Goal: Task Accomplishment & Management: Complete application form

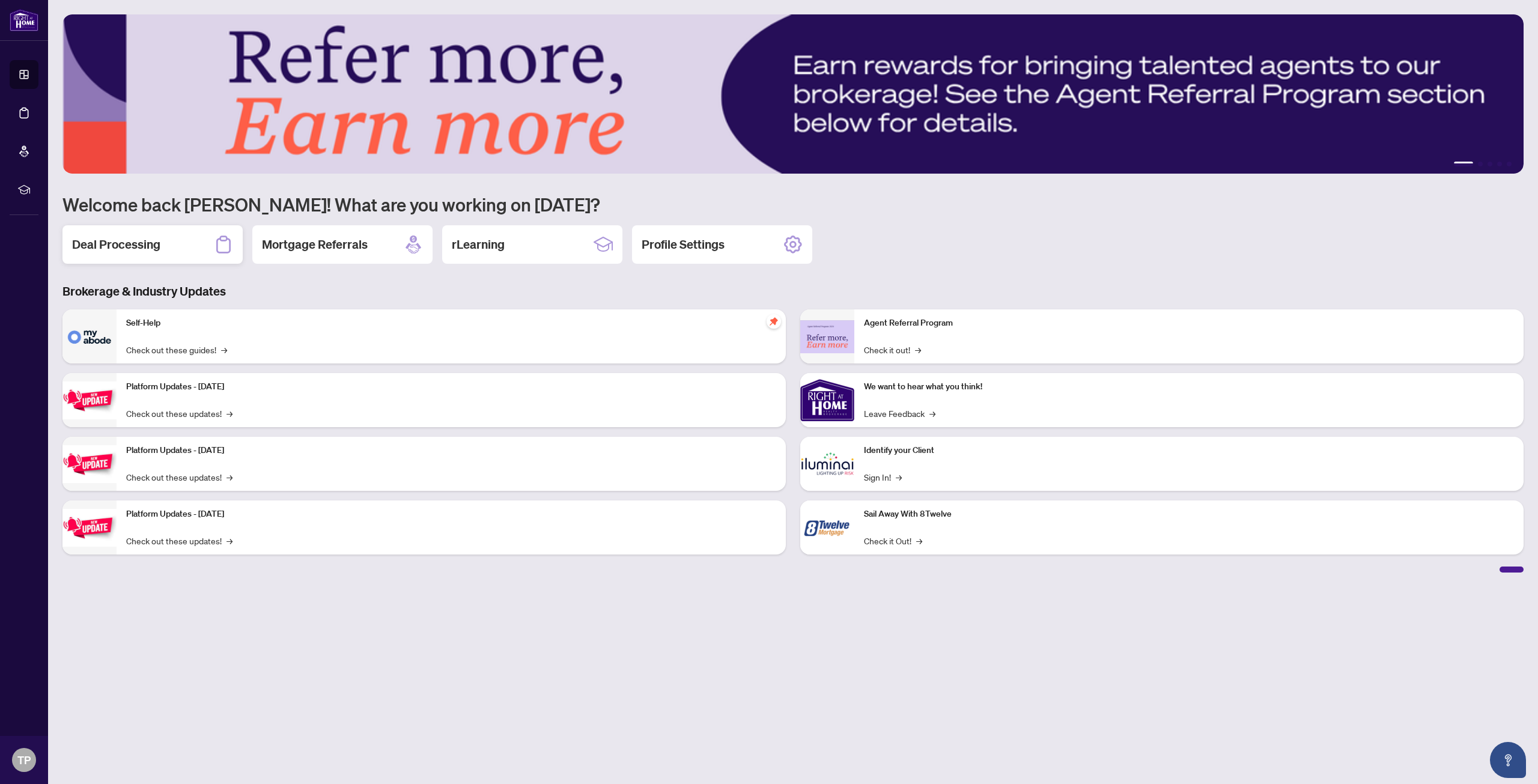
click at [122, 242] on h2 "Deal Processing" at bounding box center [116, 244] width 89 height 17
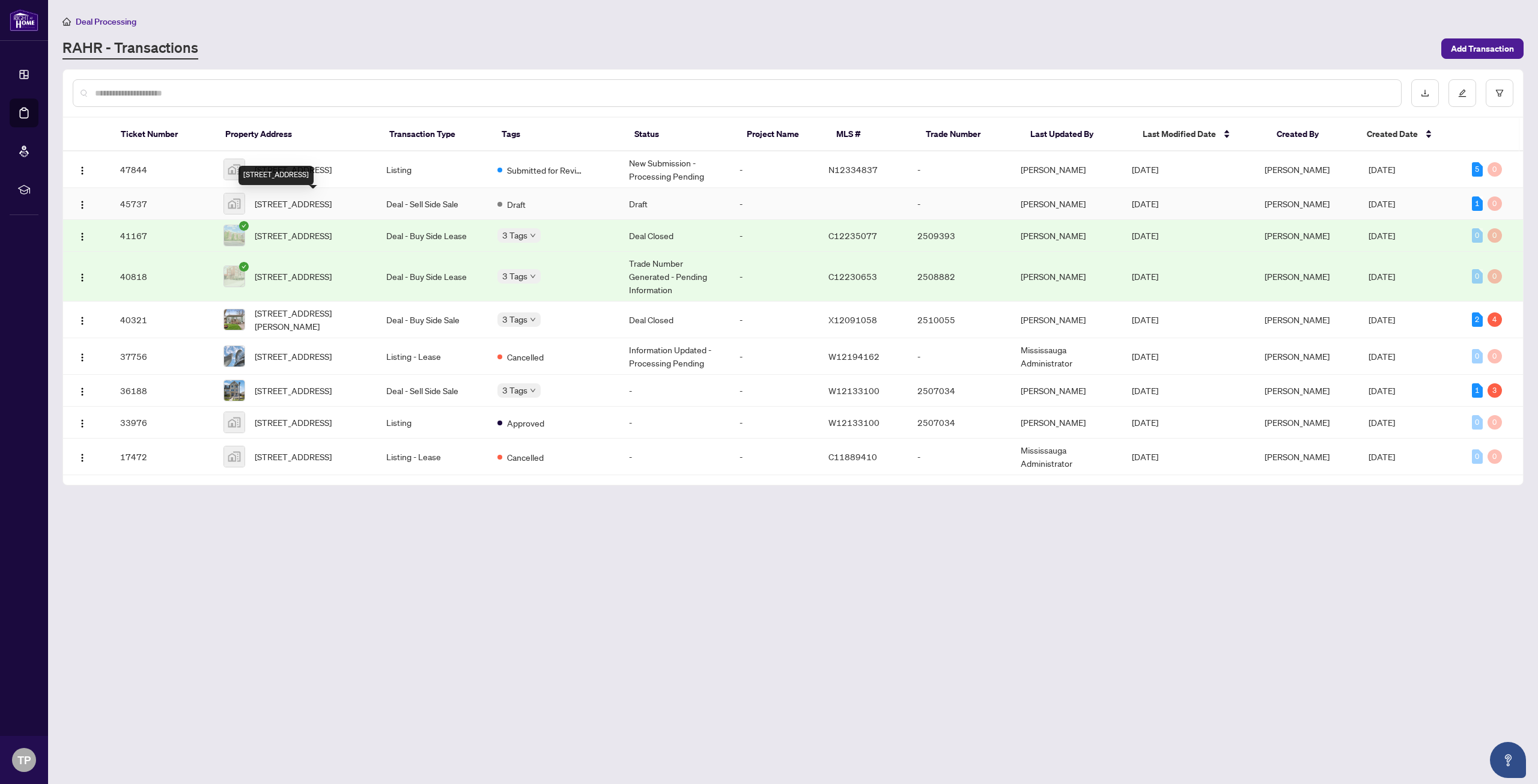
click at [332, 208] on span "[STREET_ADDRESS]" at bounding box center [293, 204] width 77 height 13
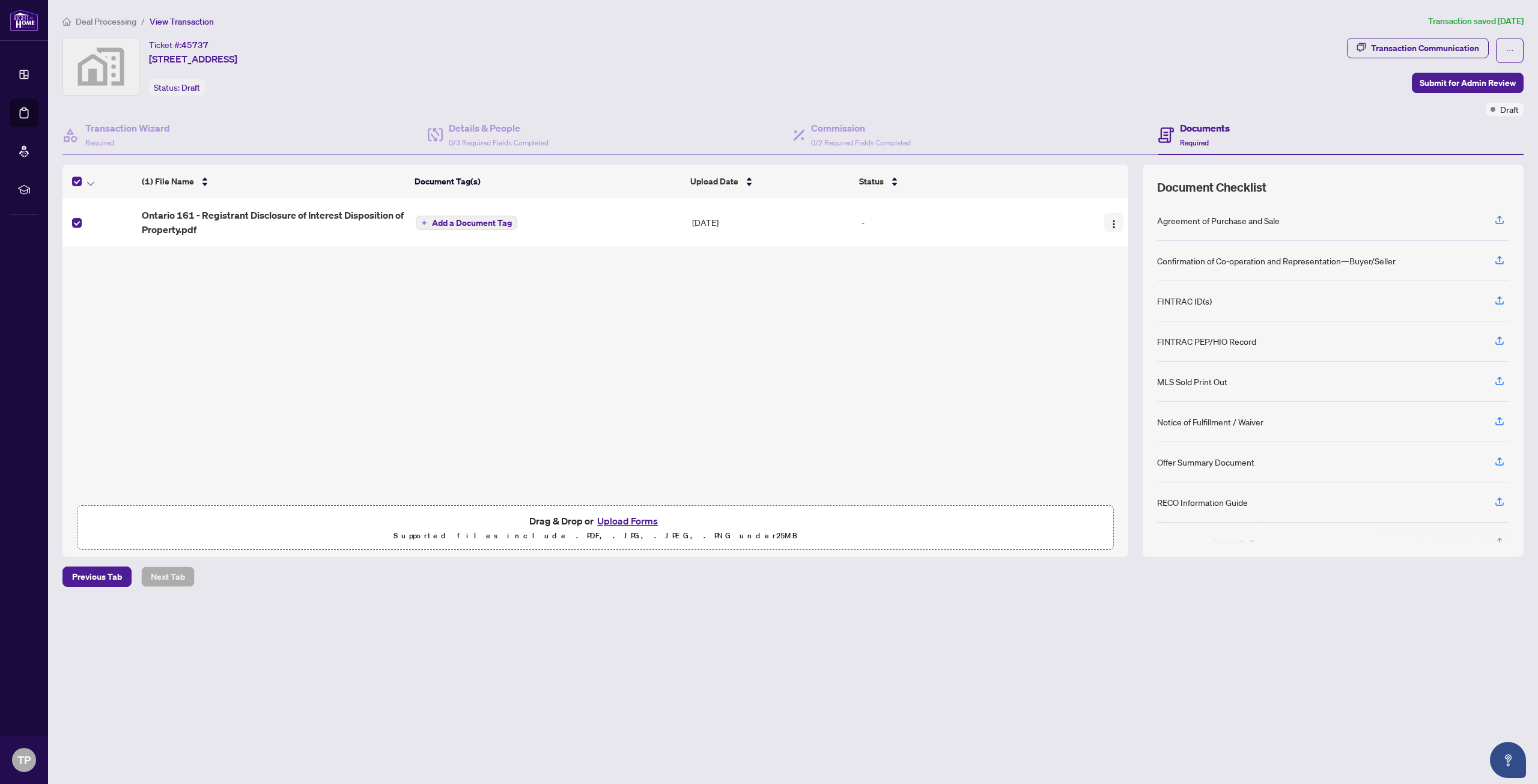
click at [1110, 224] on img "button" at bounding box center [1113, 224] width 9 height 9
click at [1090, 384] on div "(1) File Name Document Tag(s) Upload Date Status Ontario 161 - Registrant Discl…" at bounding box center [595, 361] width 1066 height 392
click at [237, 88] on div "Ticket #: 45737 [STREET_ADDRESS] Status: Draft" at bounding box center [193, 67] width 89 height 58
click at [645, 520] on button "Upload Forms" at bounding box center [628, 521] width 68 height 16
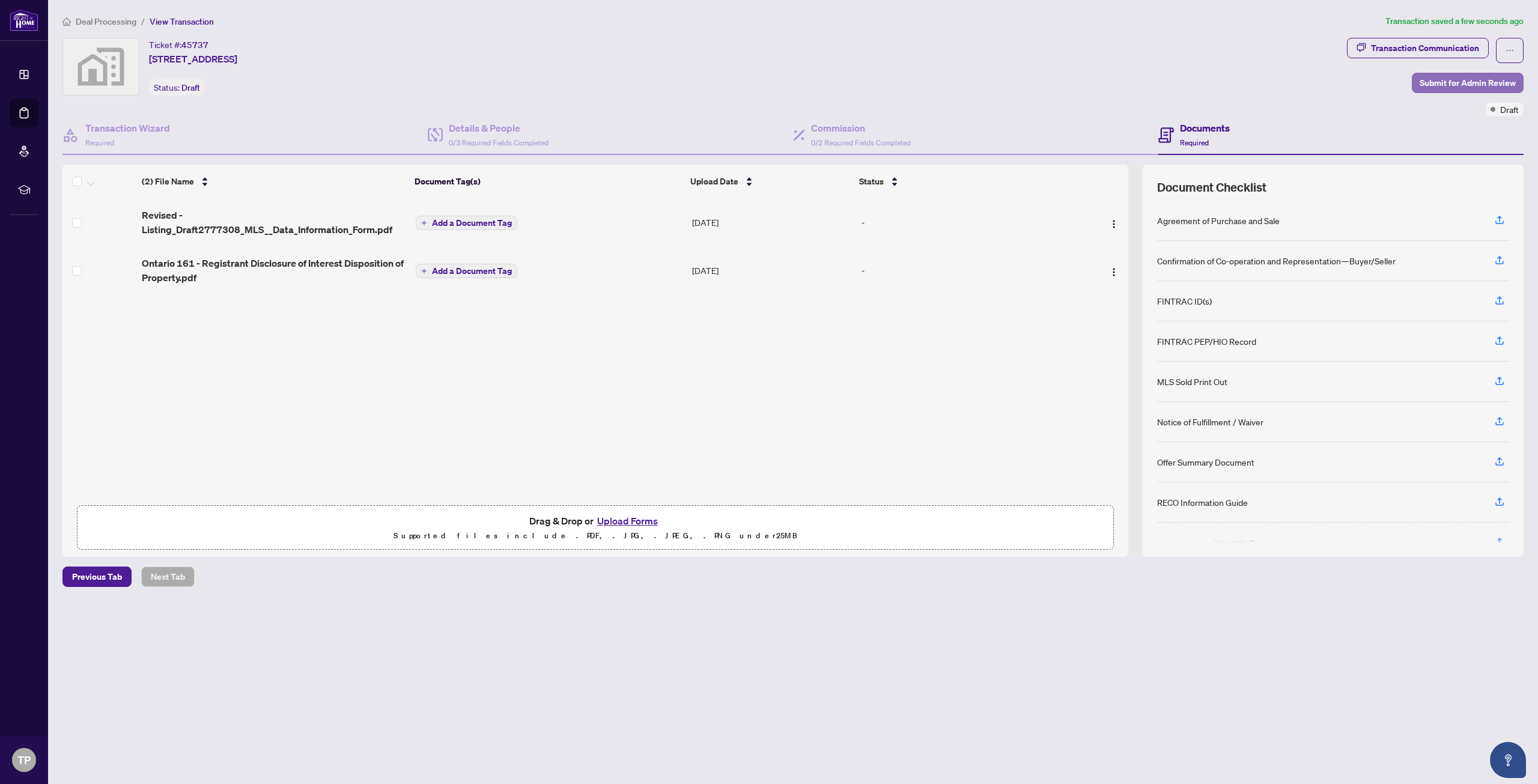
click at [1448, 77] on span "Submit for Admin Review" at bounding box center [1468, 83] width 96 height 19
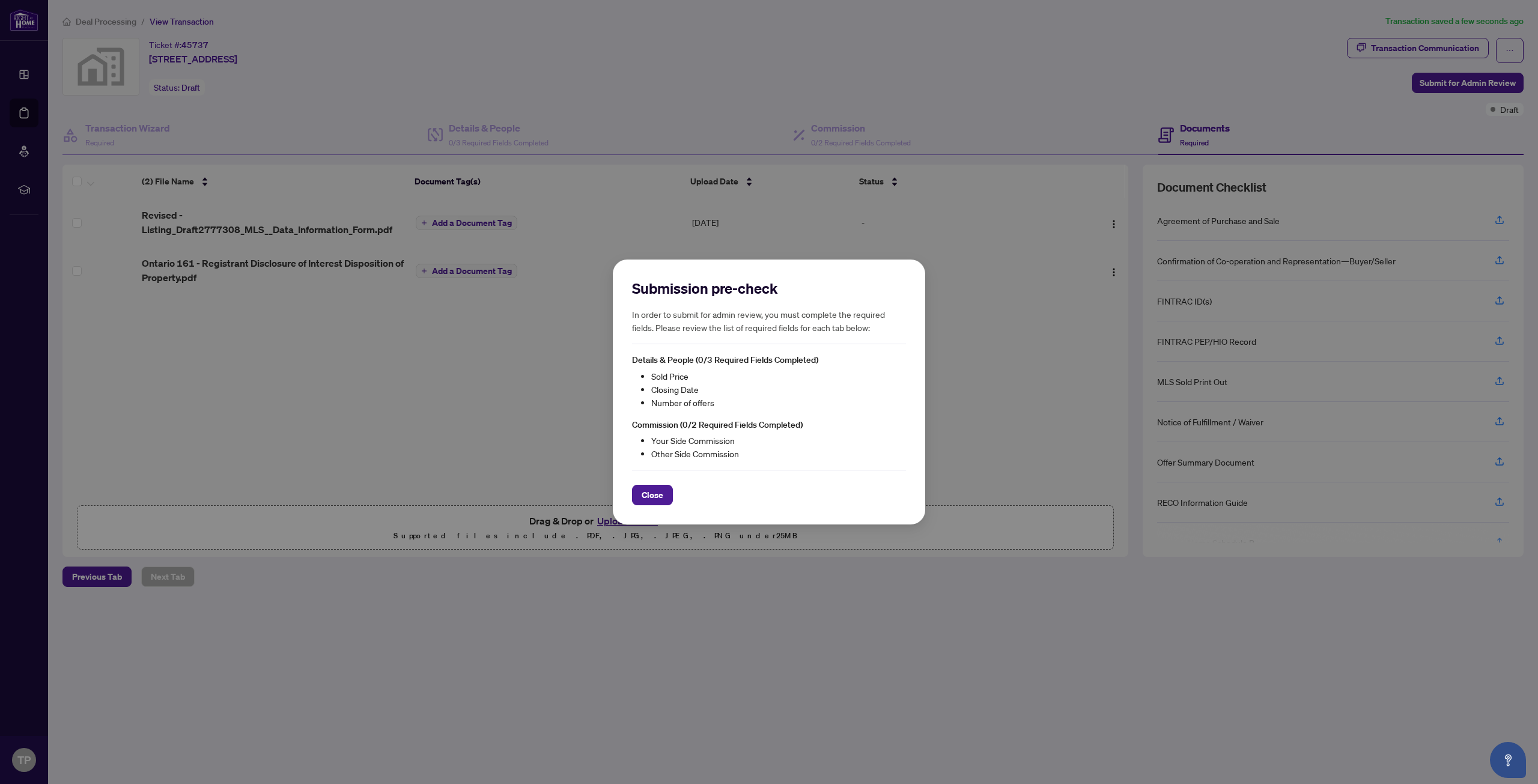
click at [355, 314] on div "Submission pre-check In order to submit for admin review, you must complete the…" at bounding box center [769, 392] width 1538 height 784
drag, startPoint x: 533, startPoint y: 501, endPoint x: 640, endPoint y: 481, distance: 108.9
click at [534, 501] on div "Submission pre-check In order to submit for admin review, you must complete the…" at bounding box center [769, 392] width 1538 height 784
click at [658, 497] on span "Close" at bounding box center [652, 495] width 21 height 19
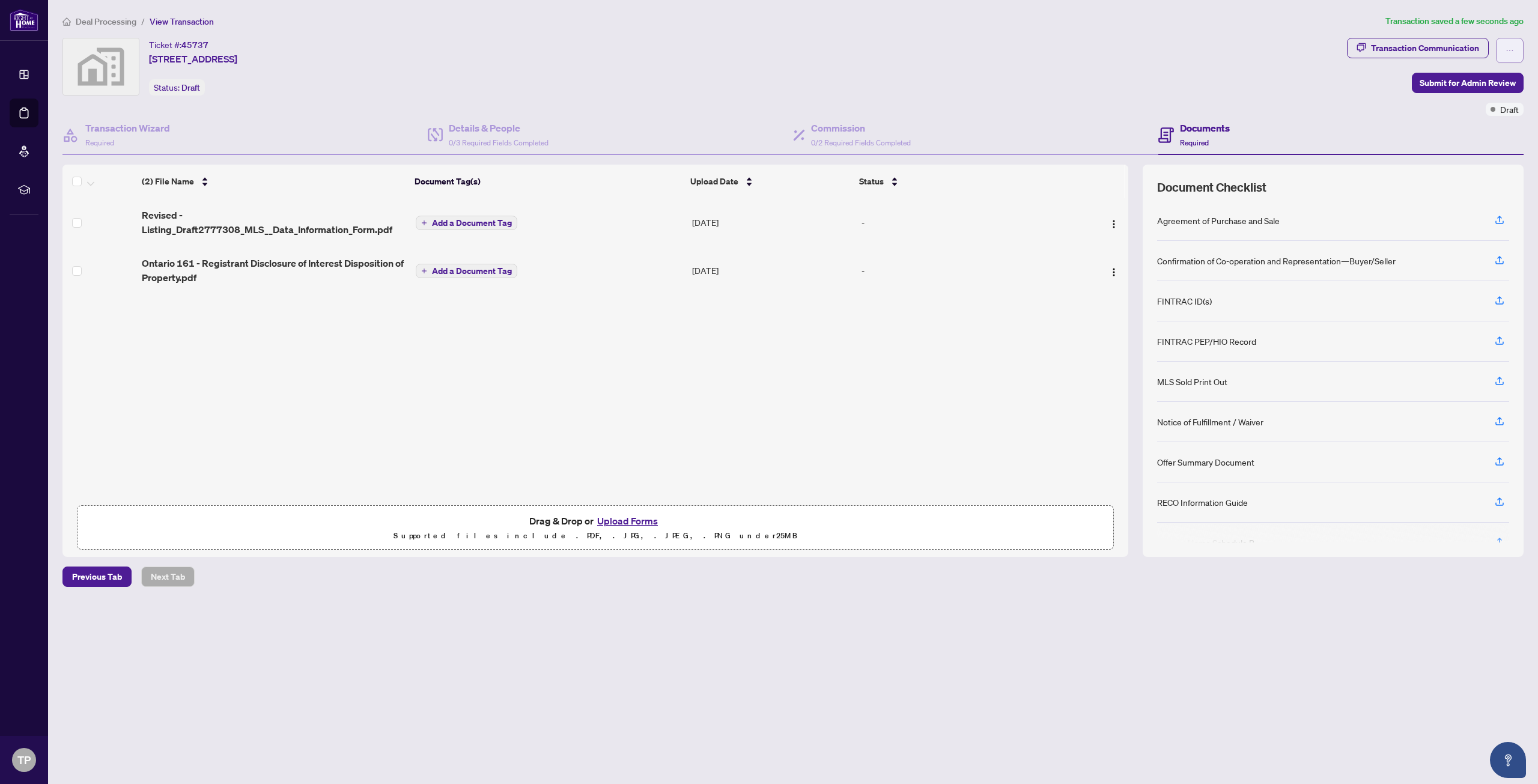
click at [1509, 54] on icon "ellipsis" at bounding box center [1509, 50] width 8 height 8
click at [1456, 114] on span "Delete Transaction" at bounding box center [1468, 115] width 92 height 13
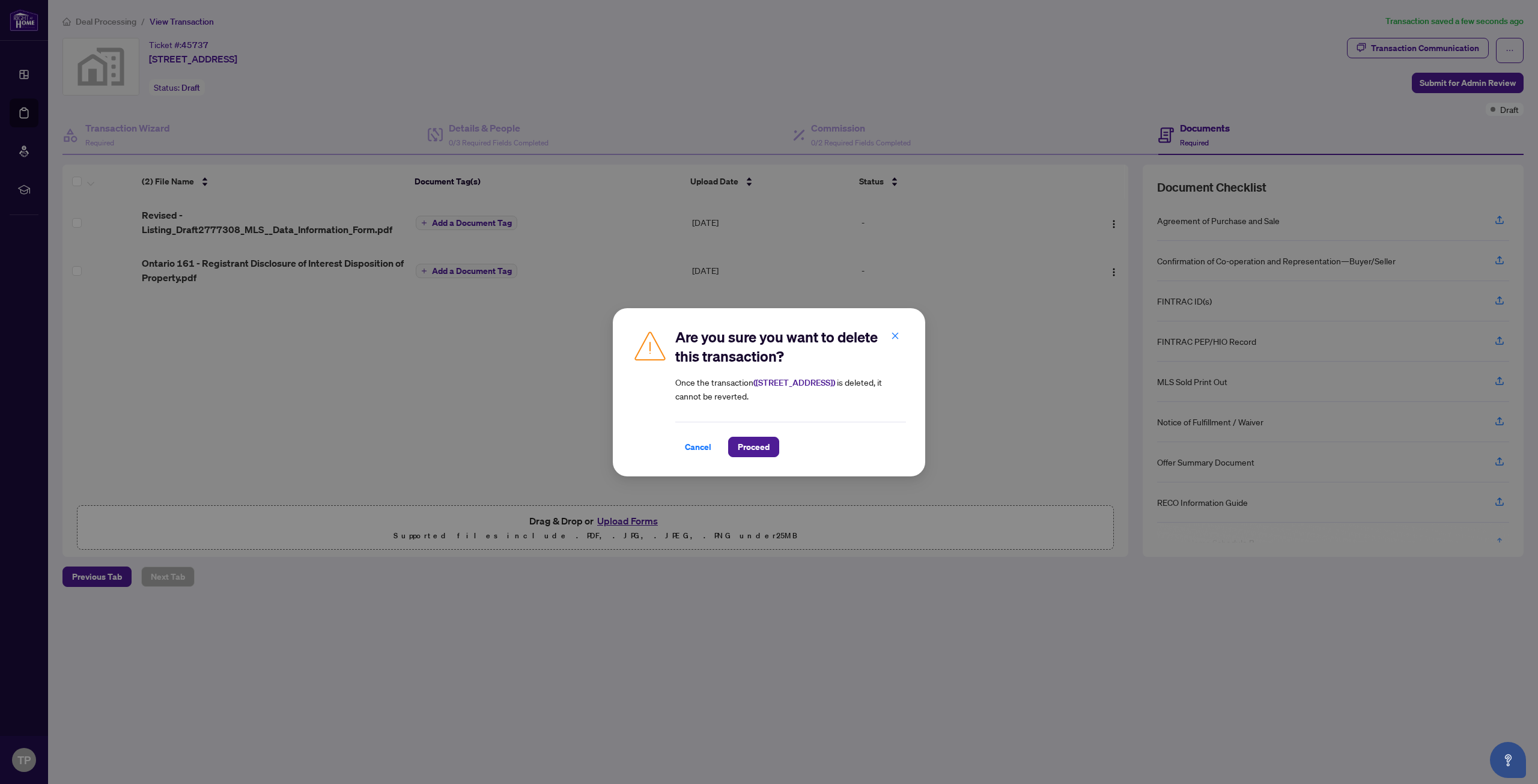
click at [766, 457] on div "Are you sure you want to delete this transaction? Once the transaction ( [STREE…" at bounding box center [768, 393] width 312 height 168
click at [762, 451] on span "Proceed" at bounding box center [753, 447] width 32 height 19
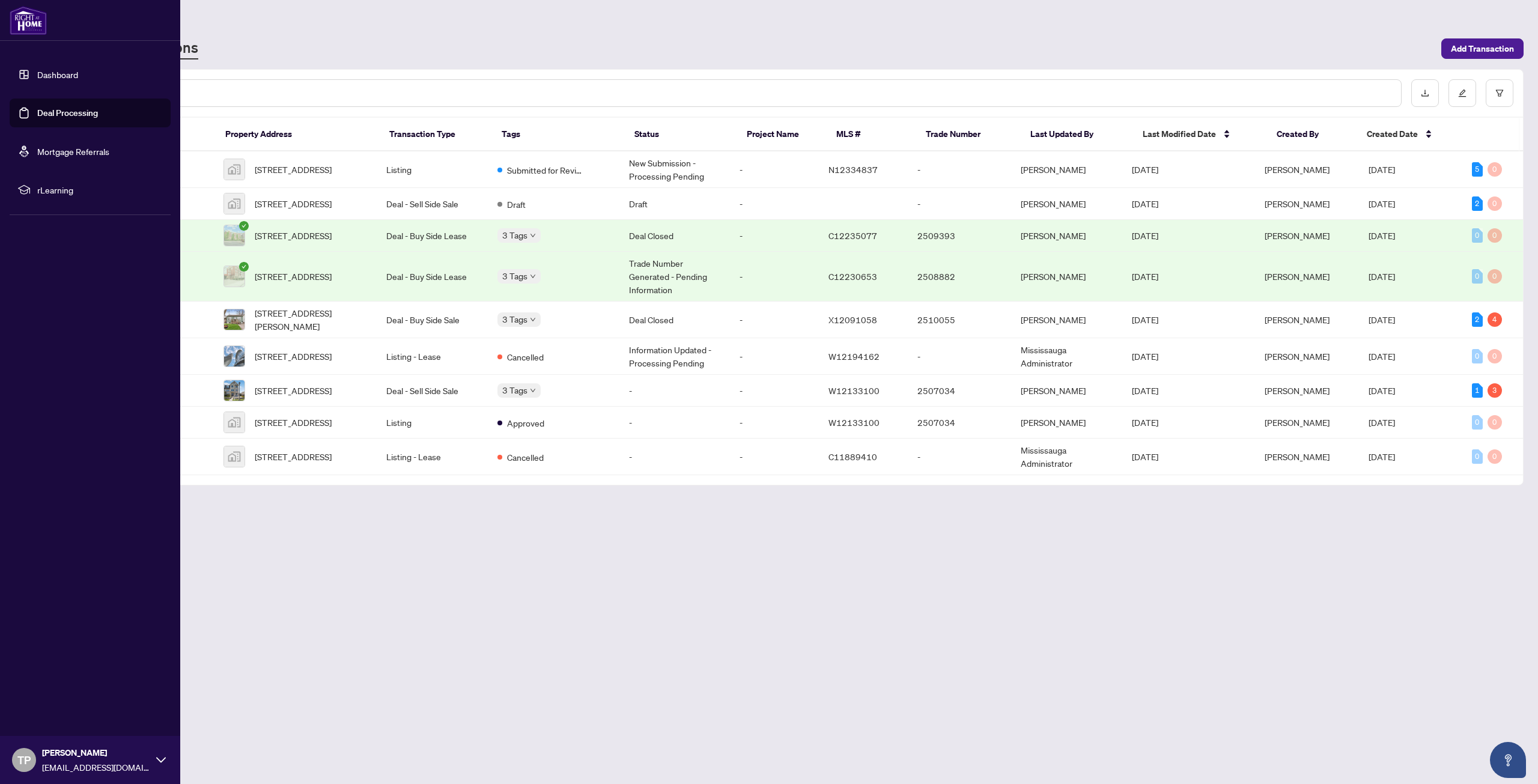
click at [37, 79] on link "Dashboard" at bounding box center [57, 74] width 41 height 11
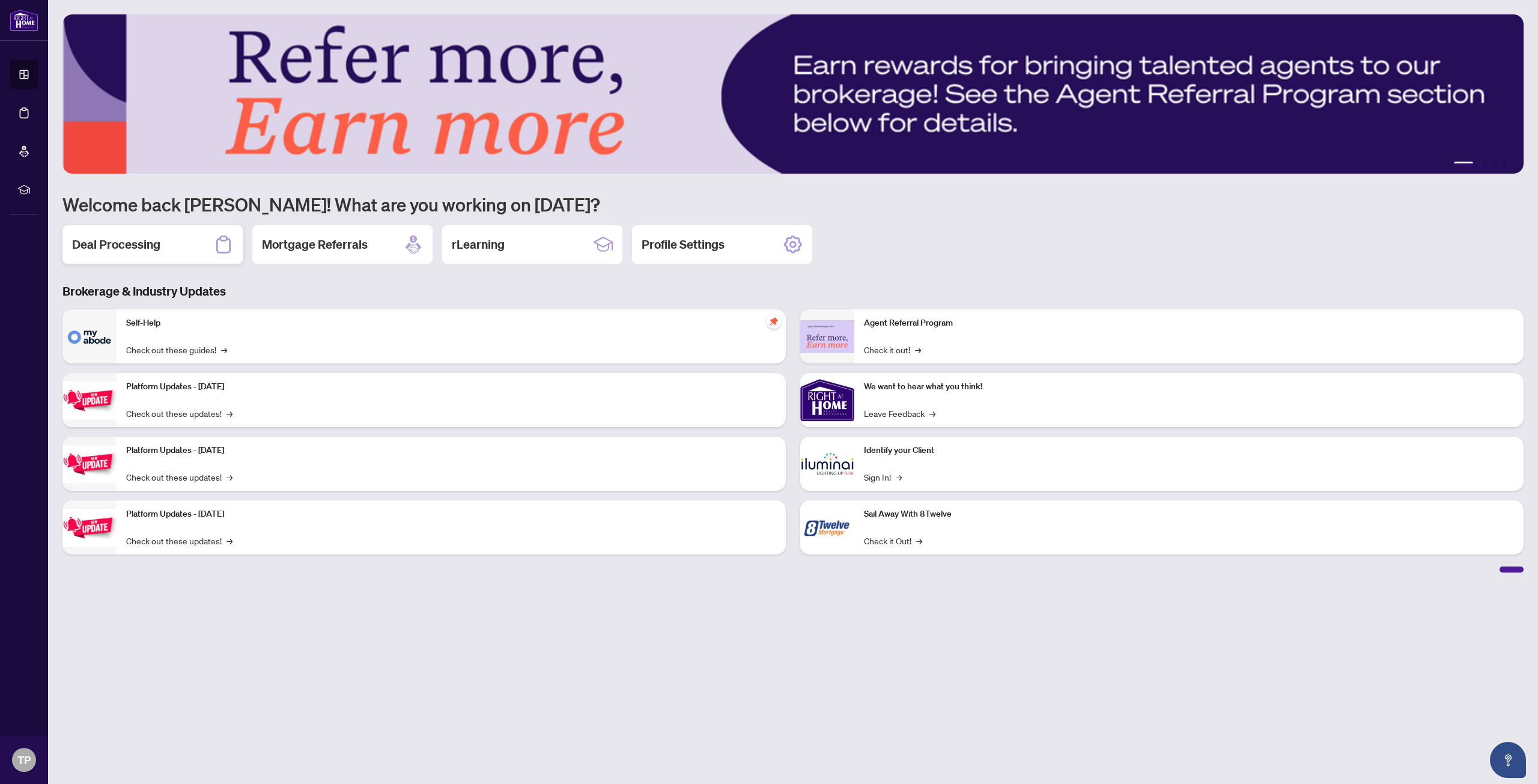
click at [183, 247] on div "Deal Processing" at bounding box center [152, 244] width 180 height 38
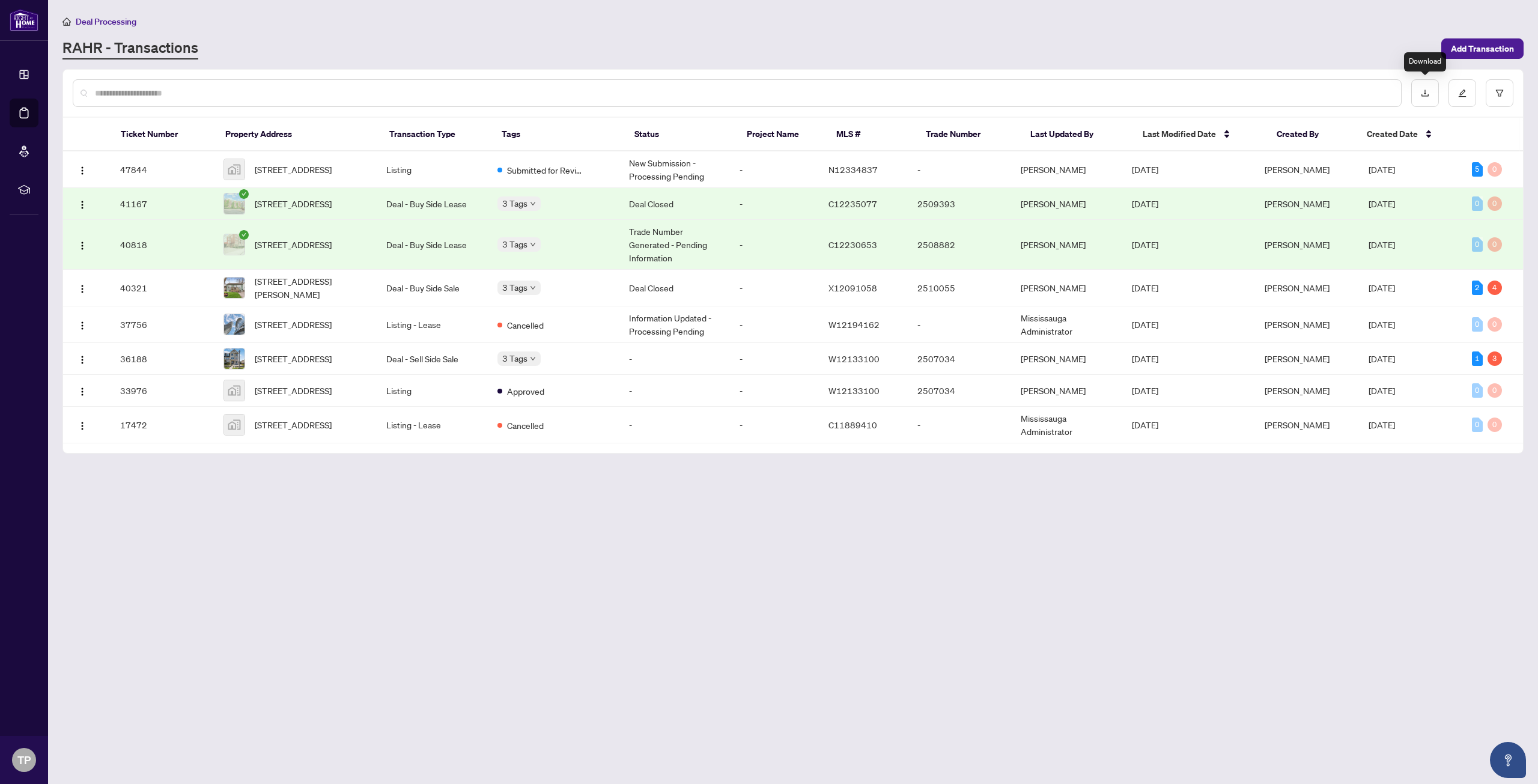
click at [1454, 61] on main "Deal Processing [PERSON_NAME] - Transactions Add Transaction Ticket Number Prop…" at bounding box center [794, 392] width 1490 height 784
click at [1464, 48] on span "Add Transaction" at bounding box center [1482, 48] width 63 height 19
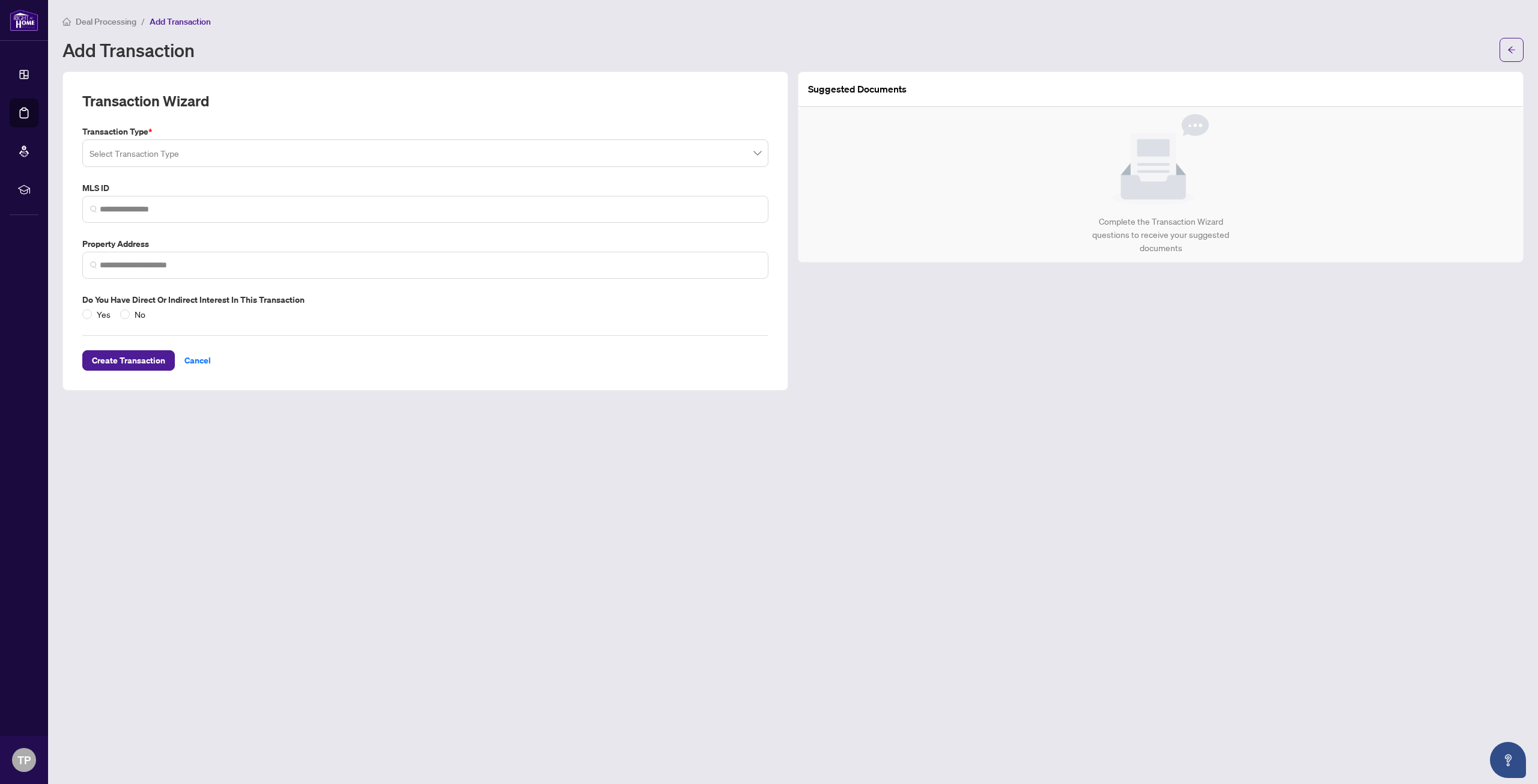
click at [212, 134] on label "Transaction Type *" at bounding box center [425, 131] width 686 height 13
click at [207, 148] on input "search" at bounding box center [420, 155] width 661 height 26
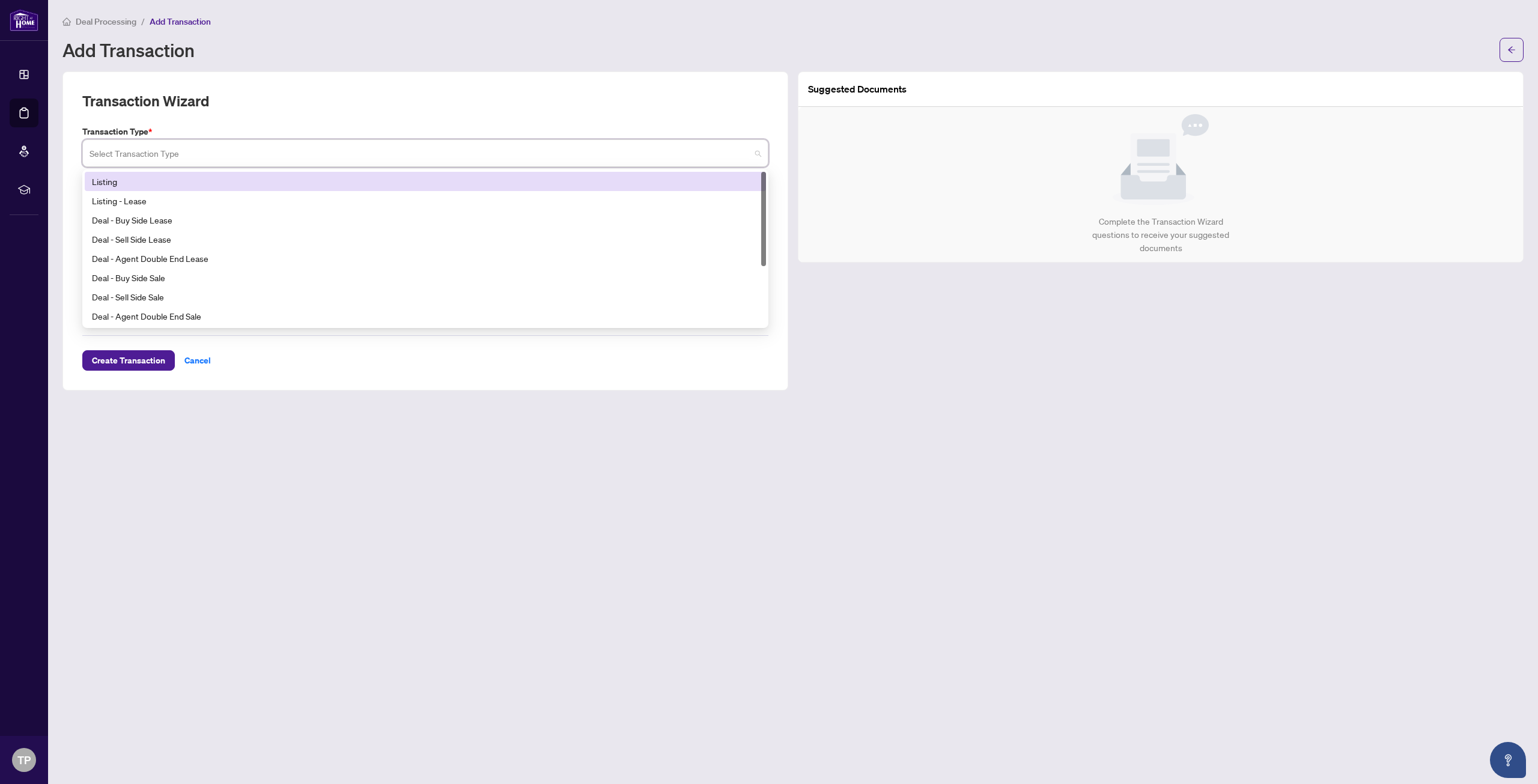
click at [160, 187] on div "Listing" at bounding box center [425, 181] width 667 height 13
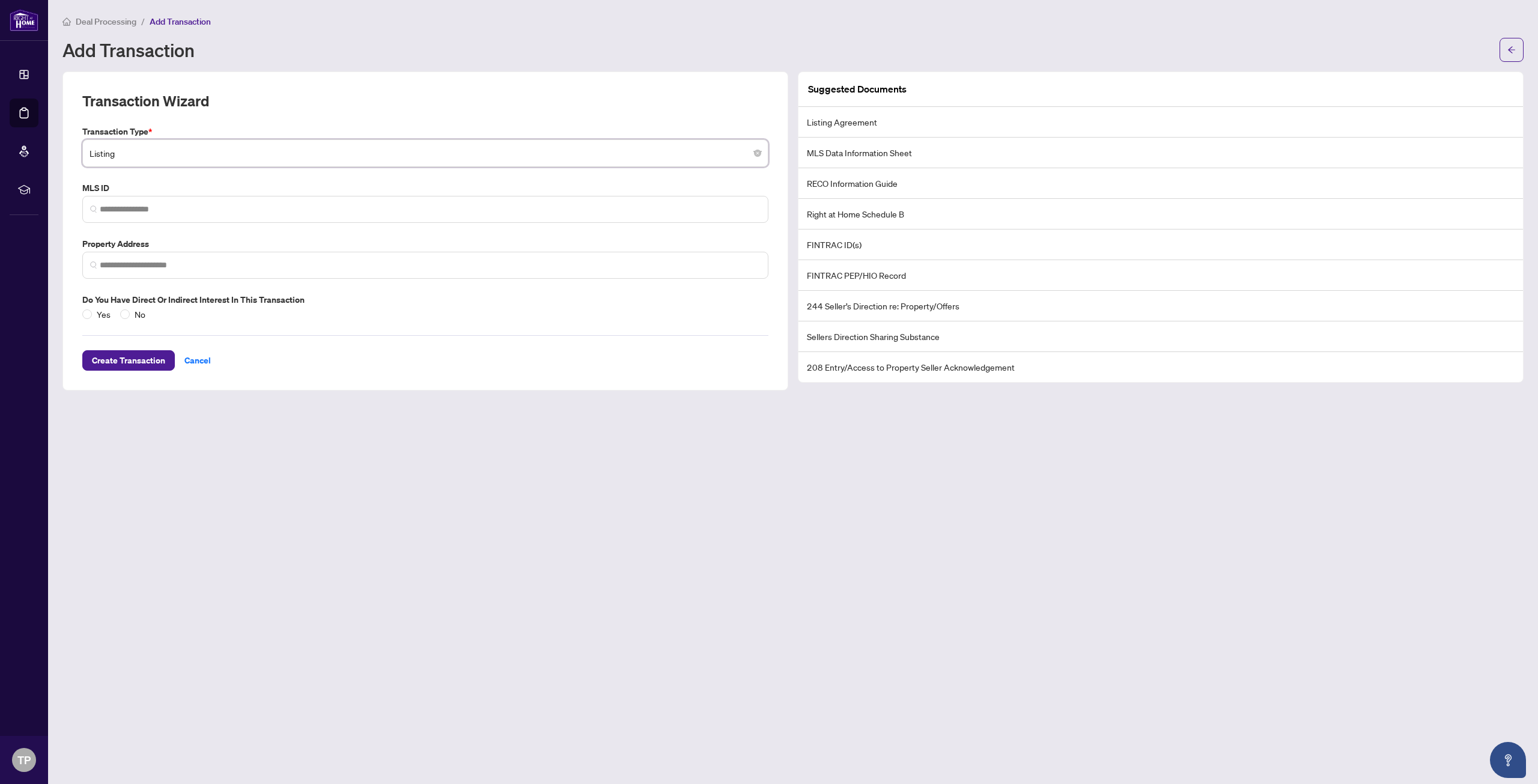
click at [158, 158] on span "Listing" at bounding box center [425, 153] width 672 height 23
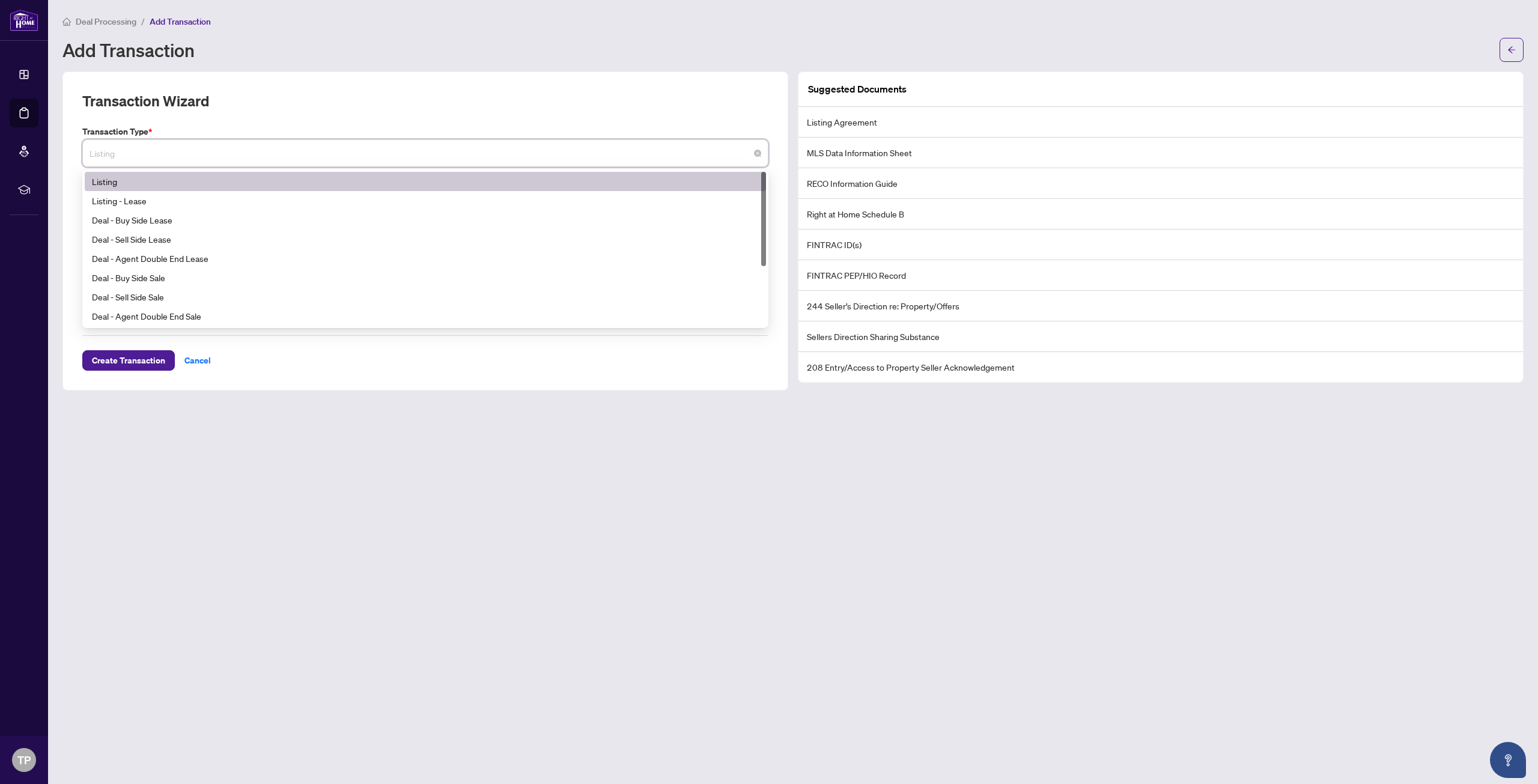
click at [158, 158] on span "Listing" at bounding box center [425, 153] width 672 height 23
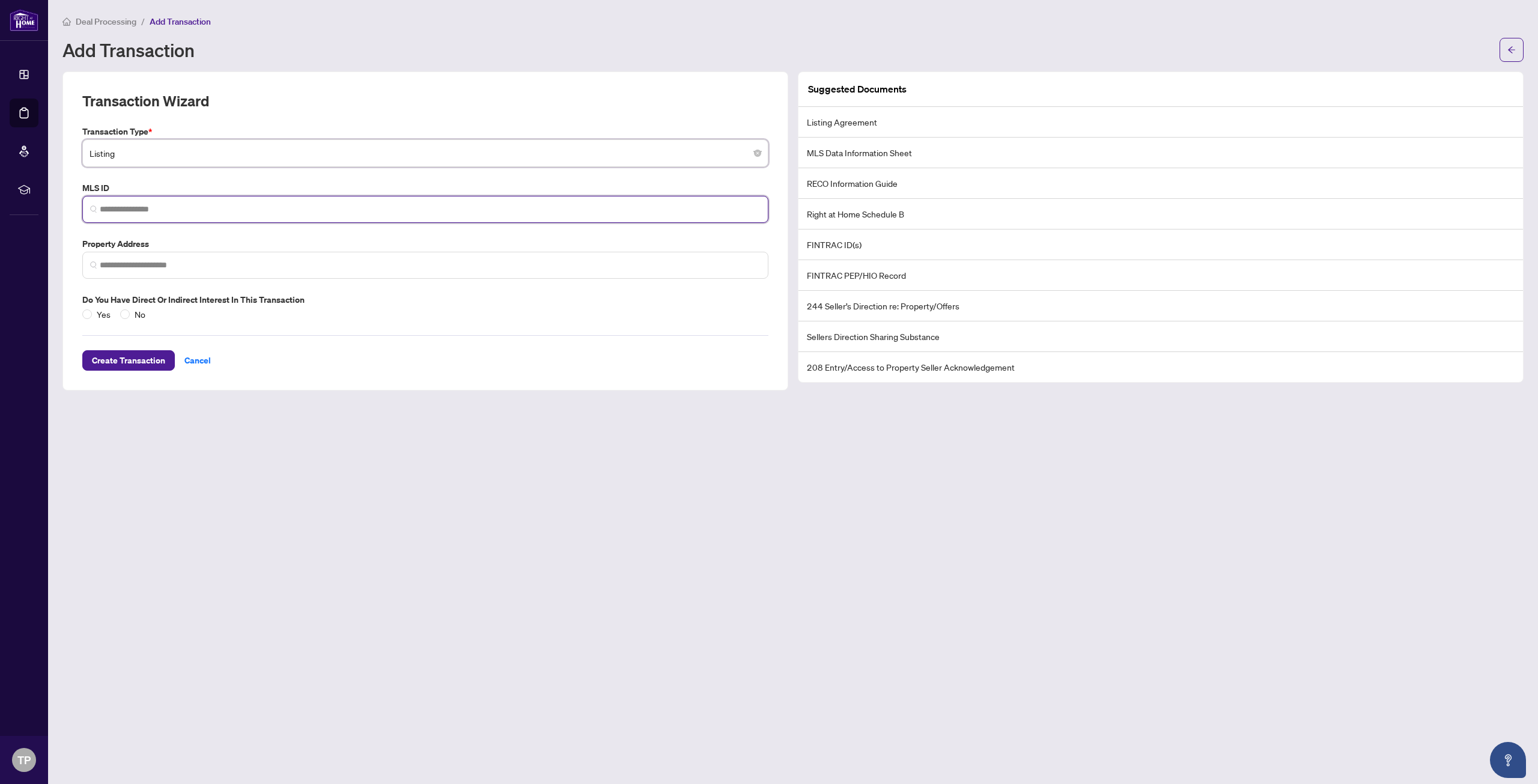
click at [146, 211] on input "search" at bounding box center [430, 209] width 661 height 13
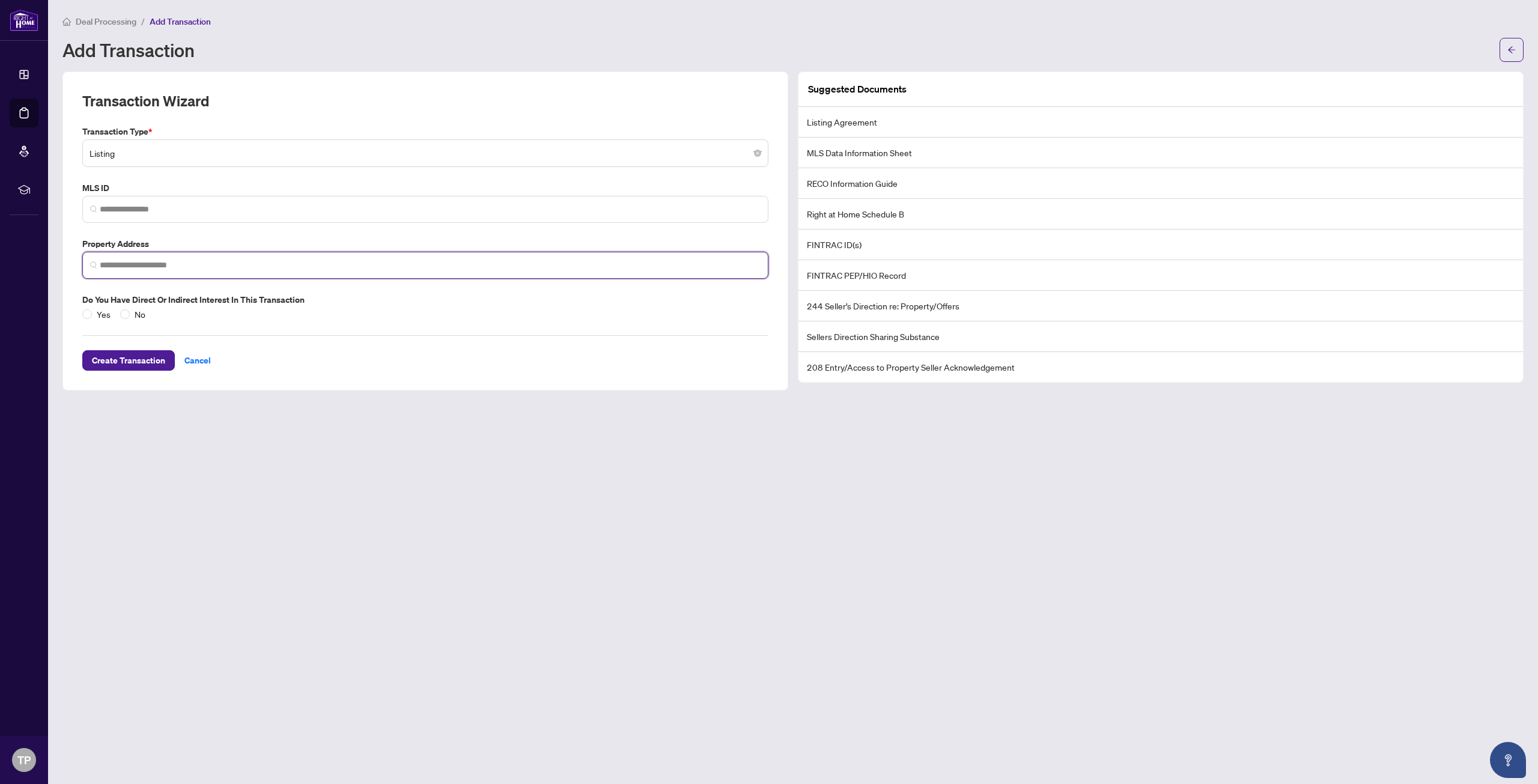
click at [152, 259] on input "search" at bounding box center [430, 265] width 661 height 13
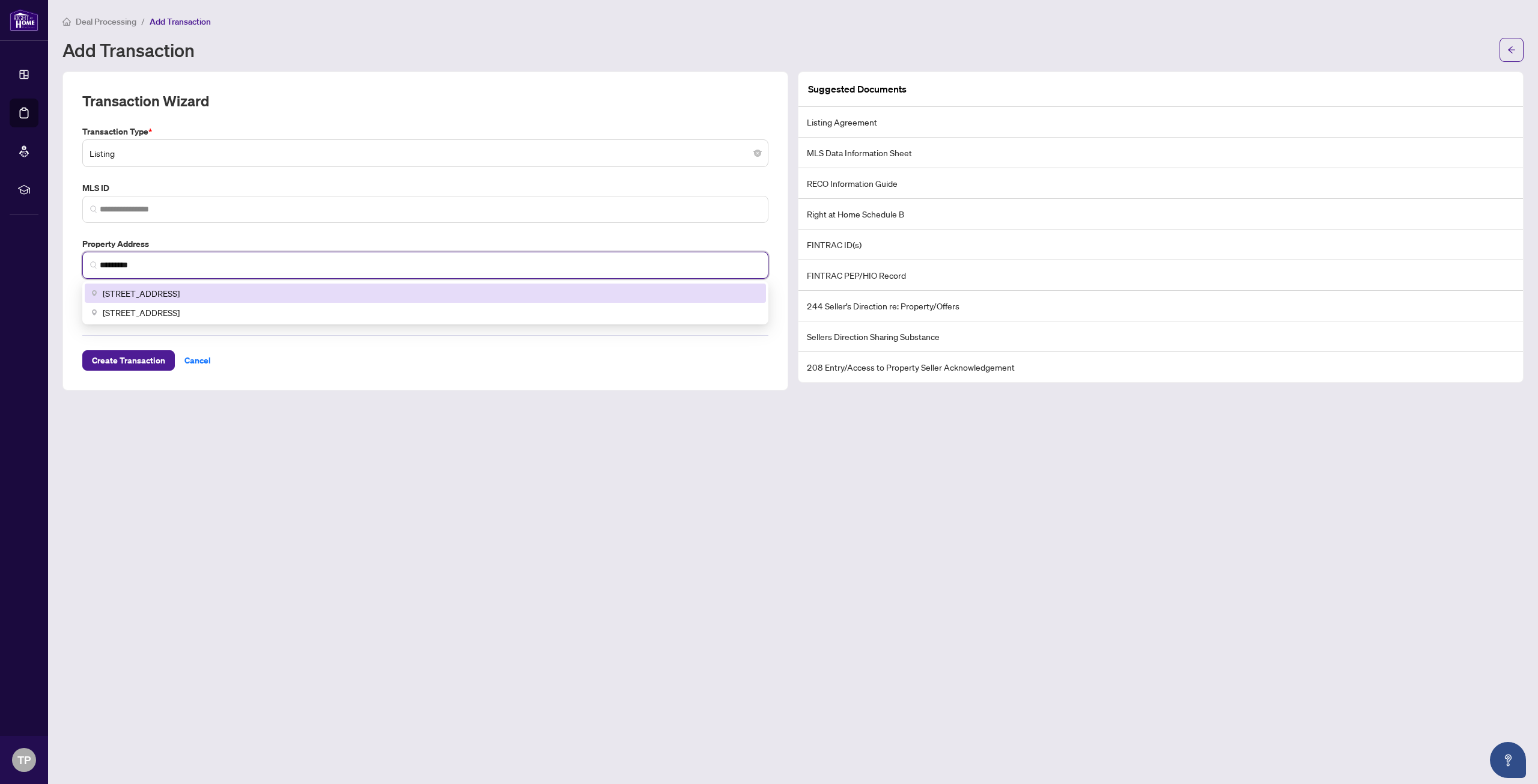
click at [276, 288] on div "[STREET_ADDRESS]" at bounding box center [425, 293] width 667 height 13
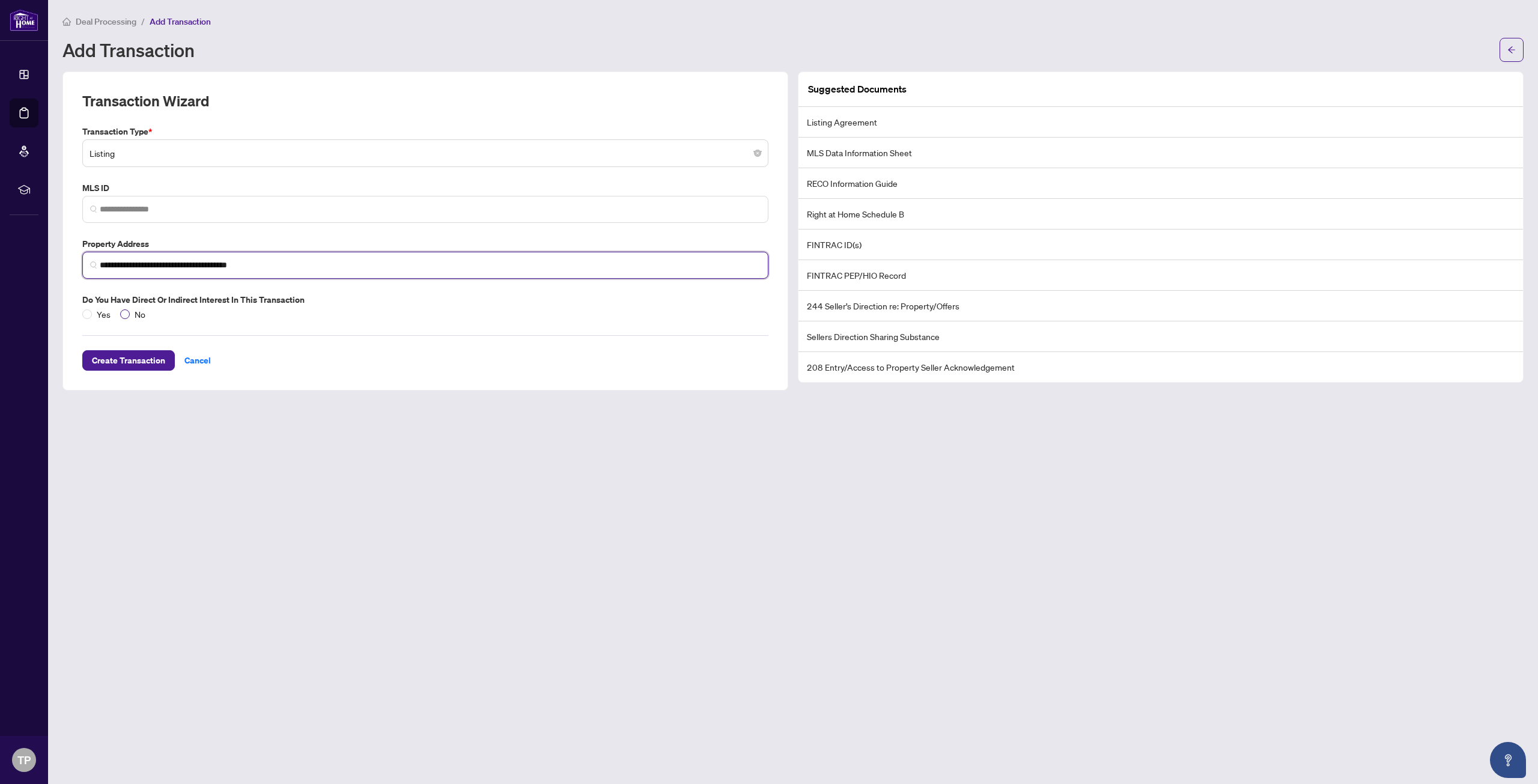
type input "**********"
click at [151, 358] on span "Create Transaction" at bounding box center [128, 360] width 74 height 19
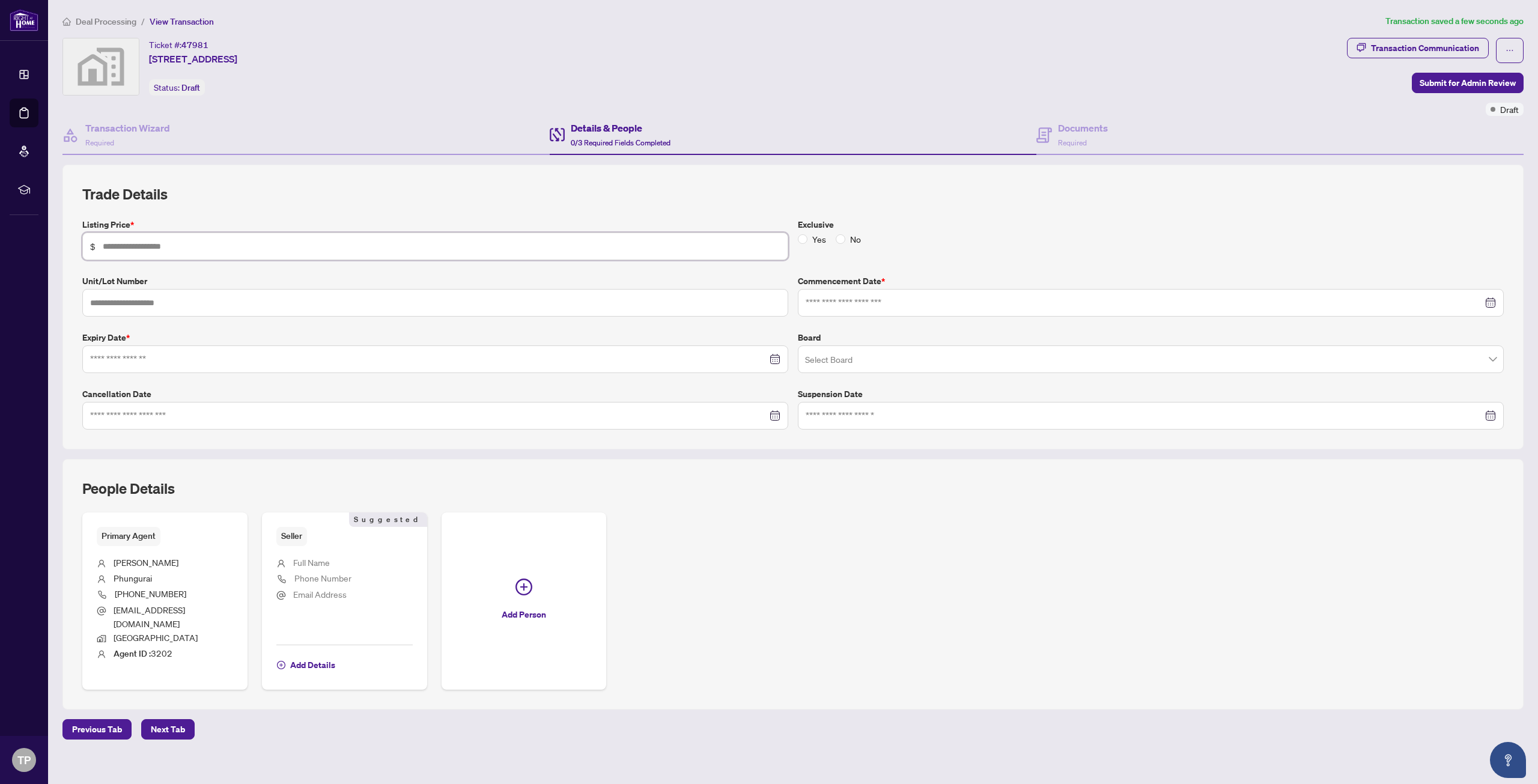
click at [154, 249] on input "text" at bounding box center [442, 246] width 678 height 13
type input "*******"
click at [856, 306] on input at bounding box center [1144, 302] width 677 height 13
type input "**********"
drag, startPoint x: 846, startPoint y: 421, endPoint x: 837, endPoint y: 423, distance: 9.2
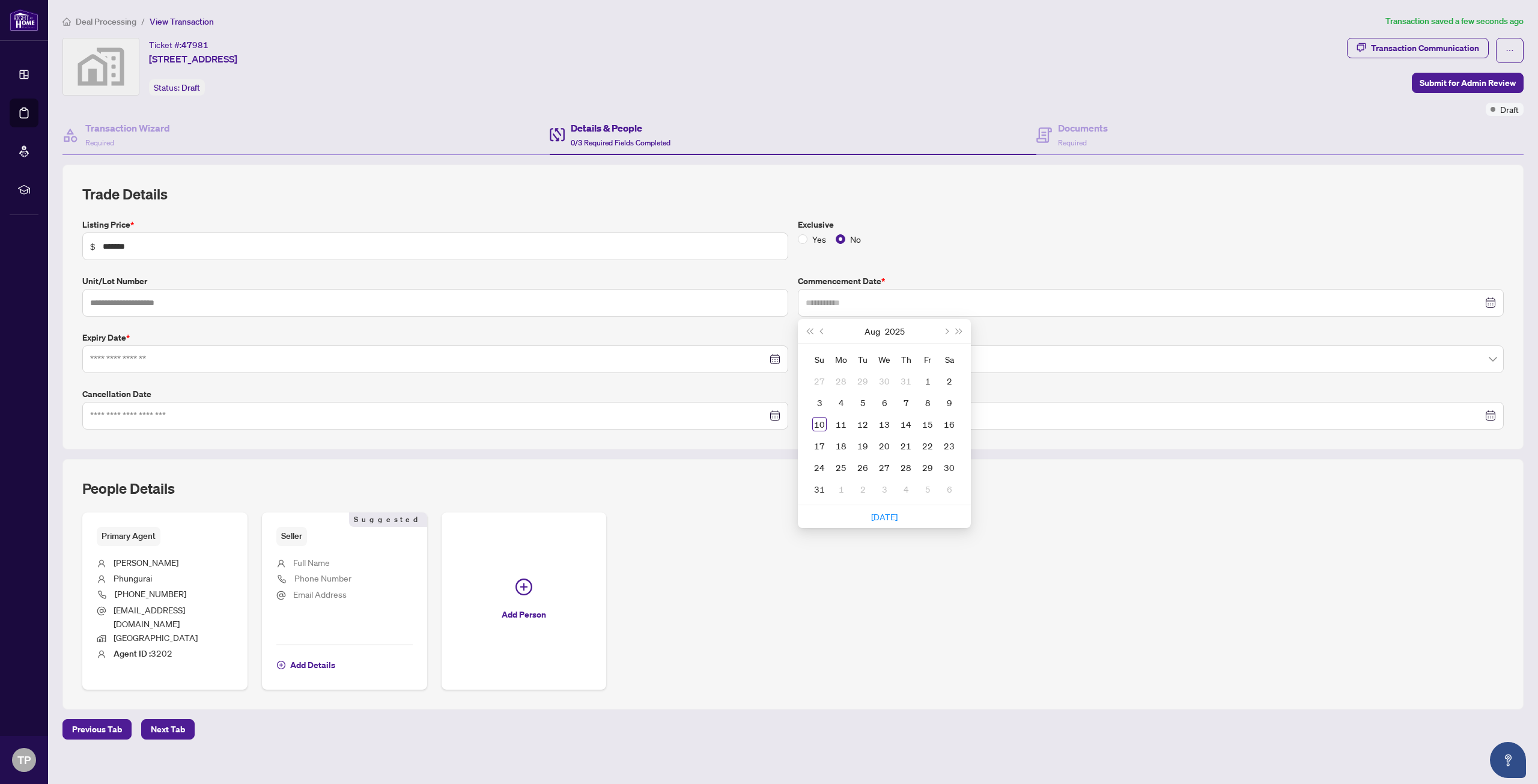
click at [846, 421] on td "11" at bounding box center [841, 424] width 21 height 21
click at [225, 296] on input "text" at bounding box center [435, 303] width 706 height 28
click at [261, 366] on div at bounding box center [435, 359] width 706 height 28
click at [268, 363] on input at bounding box center [428, 359] width 677 height 13
click at [295, 393] on div "**********" at bounding box center [793, 324] width 1431 height 212
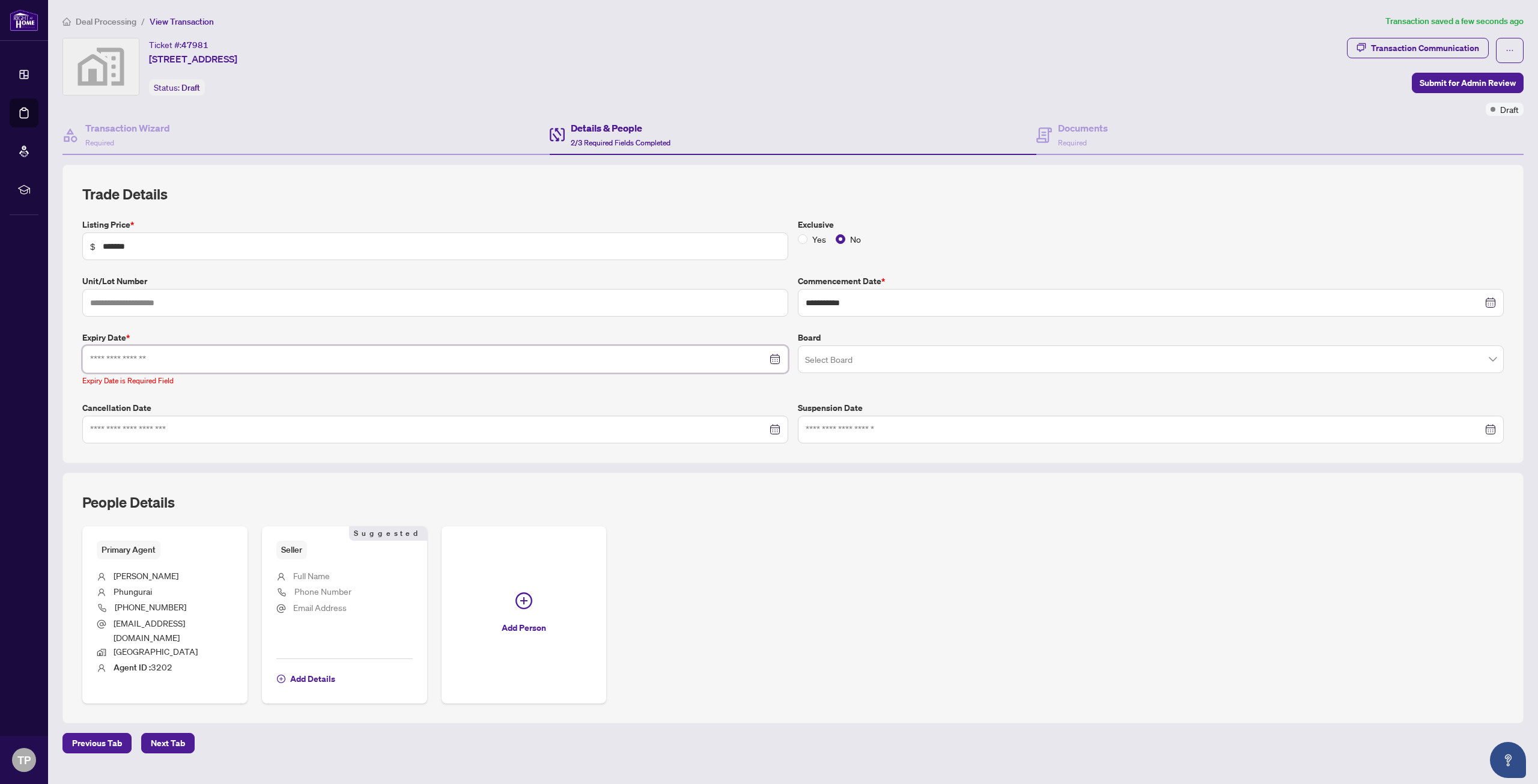
click at [201, 356] on input at bounding box center [428, 359] width 677 height 13
click at [224, 383] on button "Next month (PageDown)" at bounding box center [230, 388] width 13 height 24
click at [224, 382] on button "Next month (PageDown)" at bounding box center [230, 388] width 13 height 24
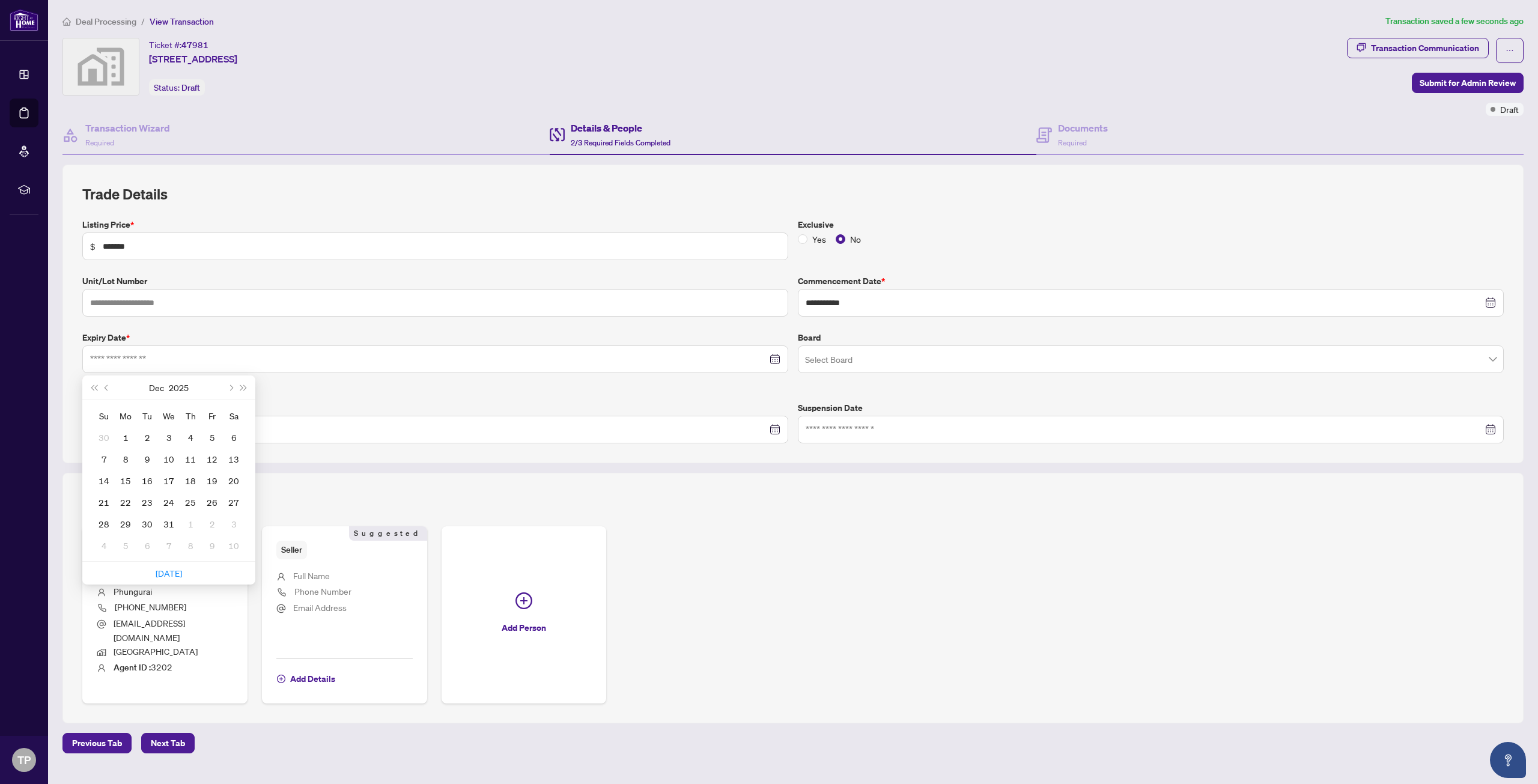
click at [222, 379] on div "[DATE]" at bounding box center [168, 388] width 173 height 24
click at [226, 384] on button "Next month (PageDown)" at bounding box center [230, 388] width 13 height 24
click at [107, 388] on span "Previous month (PageUp)" at bounding box center [107, 388] width 6 height 6
click at [107, 388] on span "Previous month (PageUp)" at bounding box center [107, 388] width 6 height 6
click at [106, 388] on span "Previous month (PageUp)" at bounding box center [107, 388] width 6 height 6
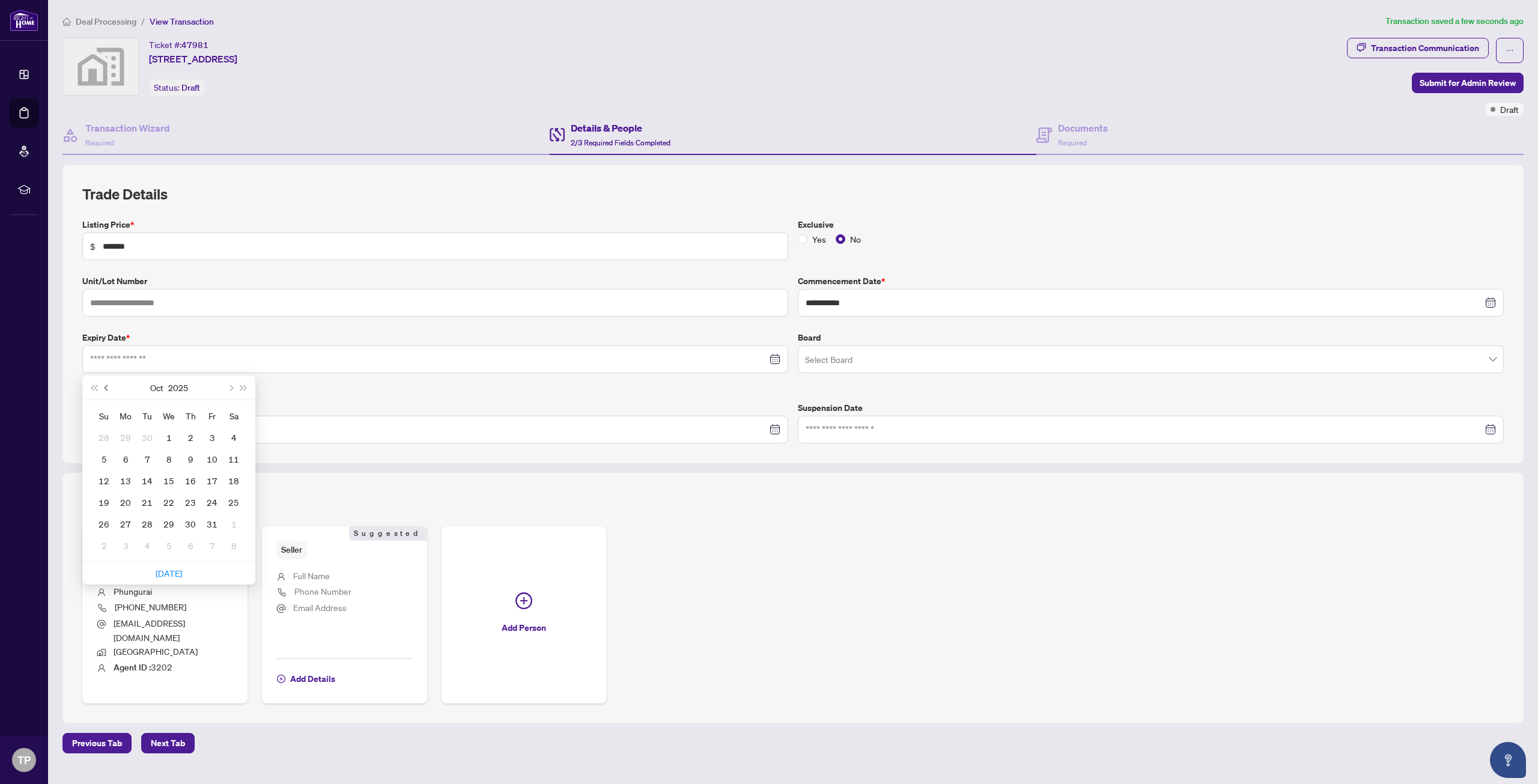
click at [106, 388] on span "Previous month (PageUp)" at bounding box center [107, 388] width 6 height 6
click at [334, 396] on div "**********" at bounding box center [793, 330] width 1431 height 226
click at [286, 359] on input at bounding box center [428, 359] width 677 height 13
click at [234, 387] on button "Next month (PageDown)" at bounding box center [230, 388] width 13 height 24
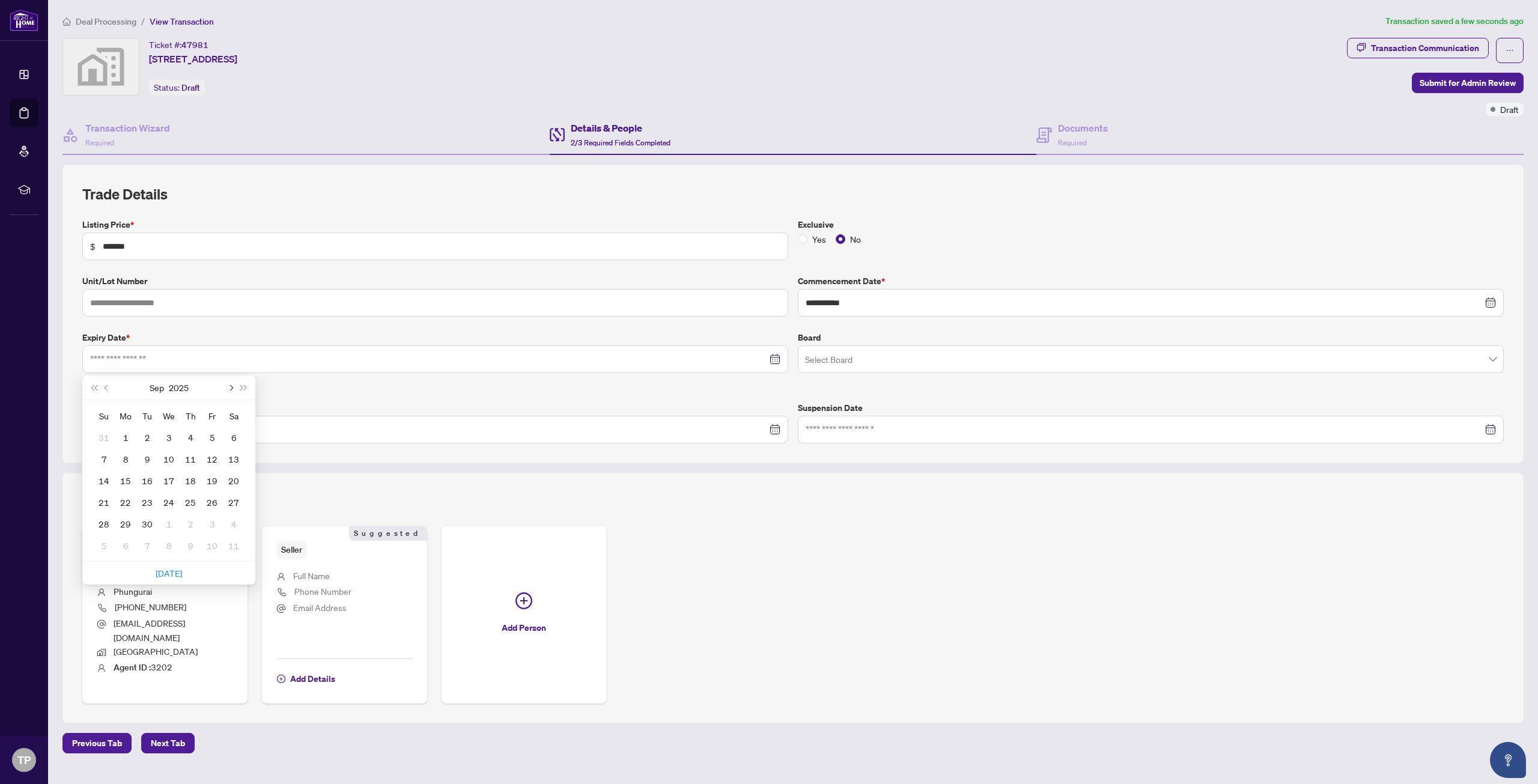
click at [233, 387] on span "Next month (PageDown)" at bounding box center [230, 388] width 6 height 6
type input "**********"
click at [232, 388] on span "Next month (PageDown)" at bounding box center [230, 388] width 6 height 6
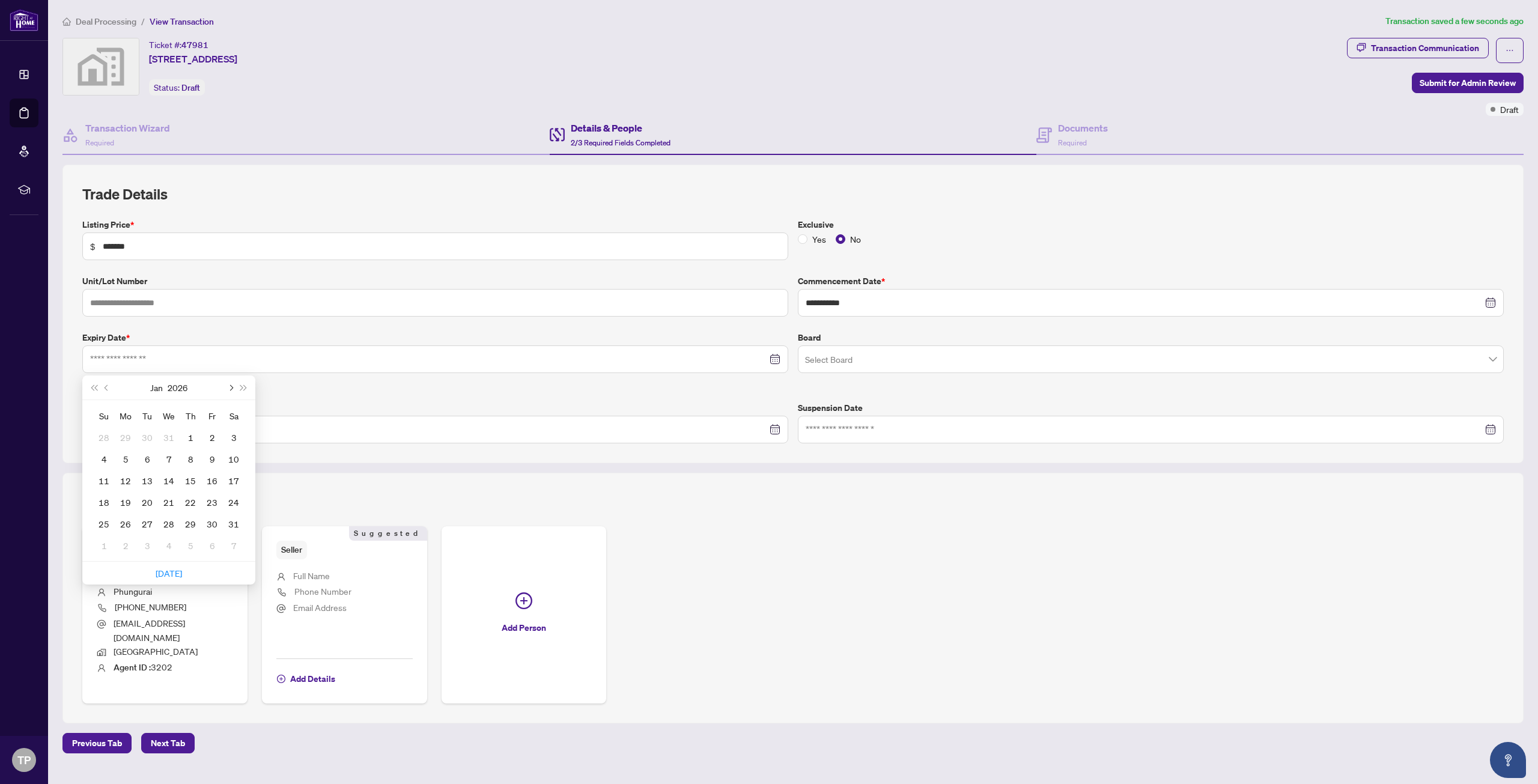
click at [232, 388] on span "Next month (PageDown)" at bounding box center [230, 388] width 6 height 6
type input "**********"
click at [238, 503] on div "28" at bounding box center [234, 502] width 14 height 14
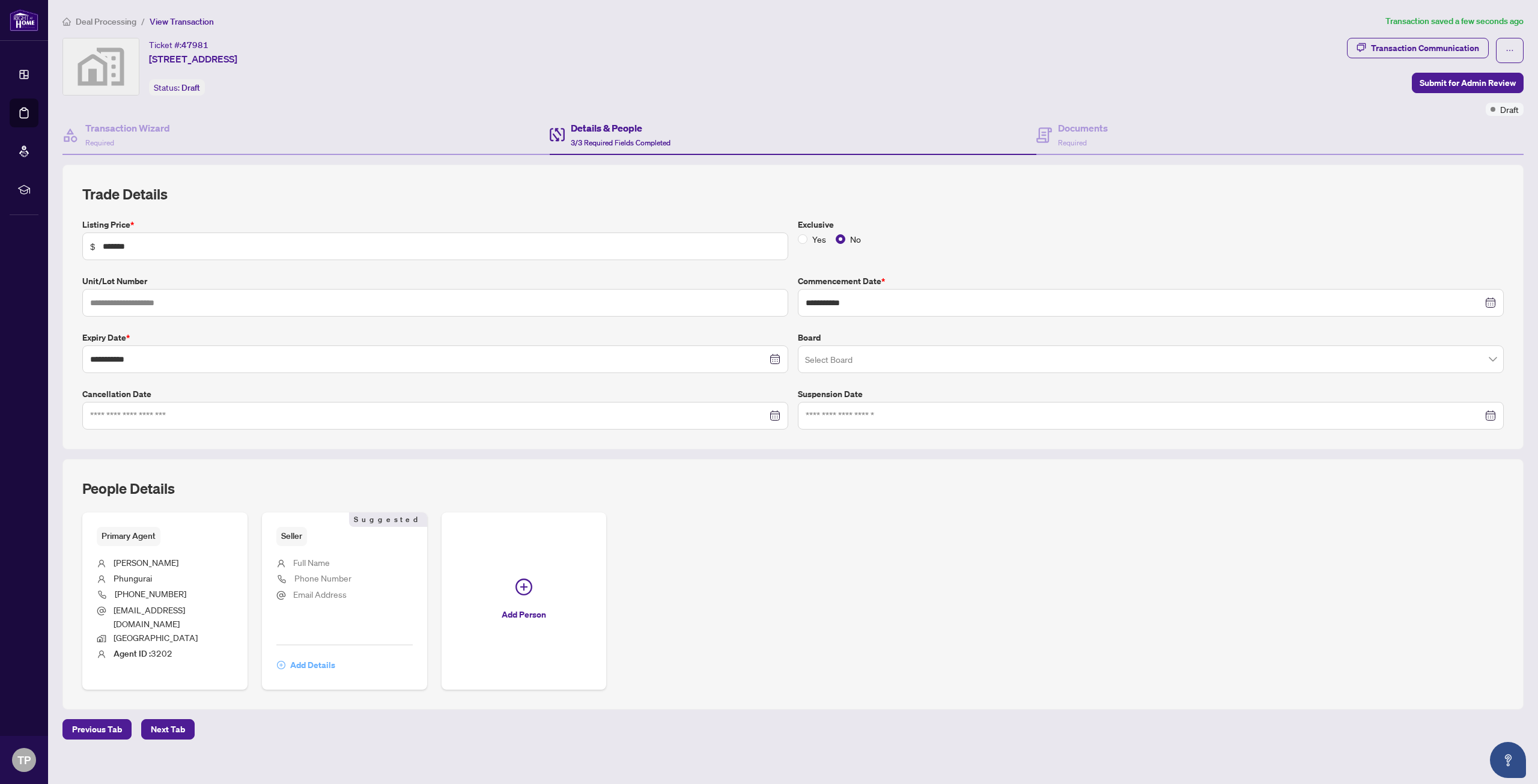
click at [322, 655] on span "Add Details" at bounding box center [313, 665] width 45 height 19
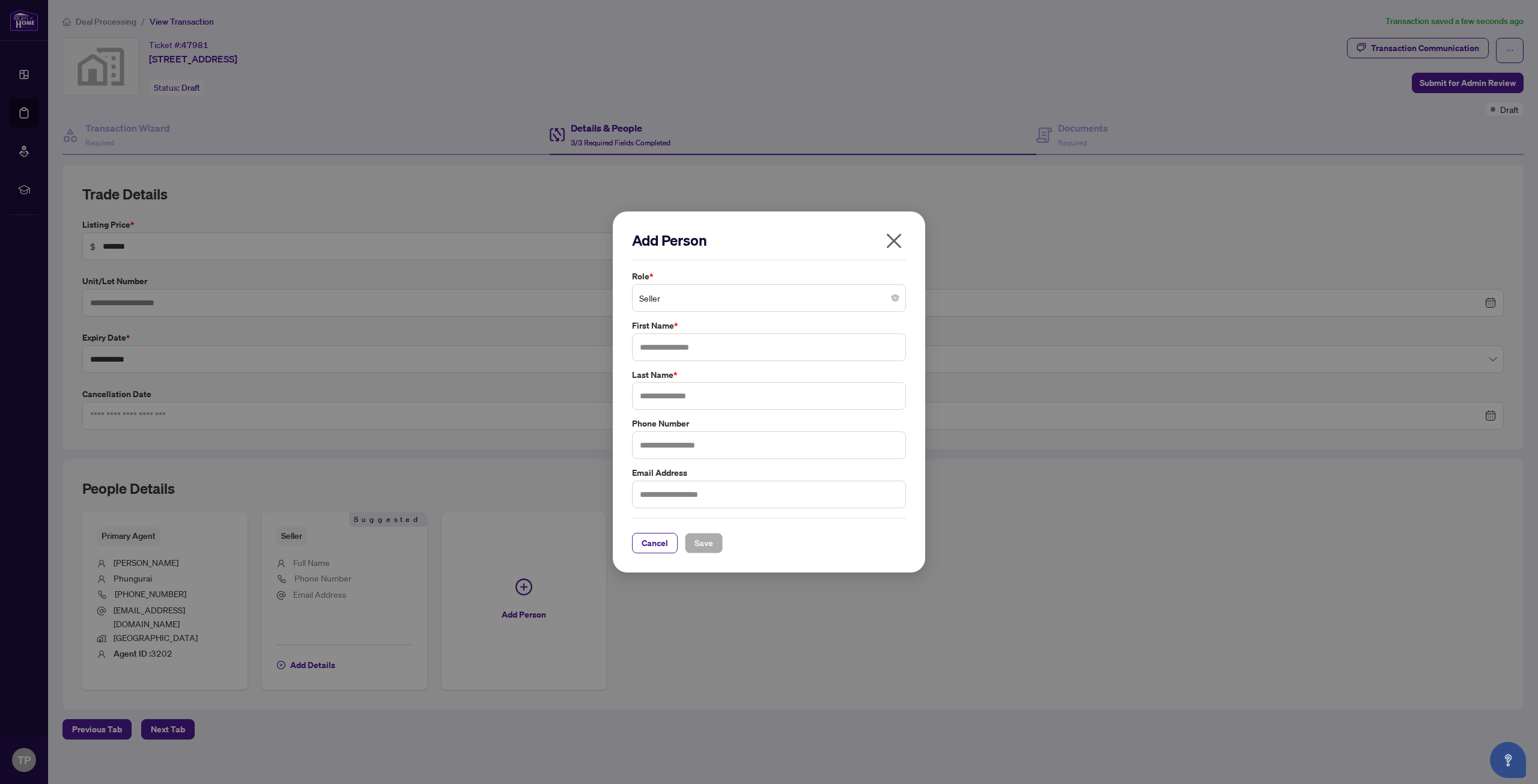
click at [683, 304] on span "Seller" at bounding box center [768, 298] width 259 height 23
click at [689, 325] on div "Seller" at bounding box center [768, 326] width 254 height 13
click at [673, 358] on input "text" at bounding box center [769, 347] width 274 height 28
type input "******"
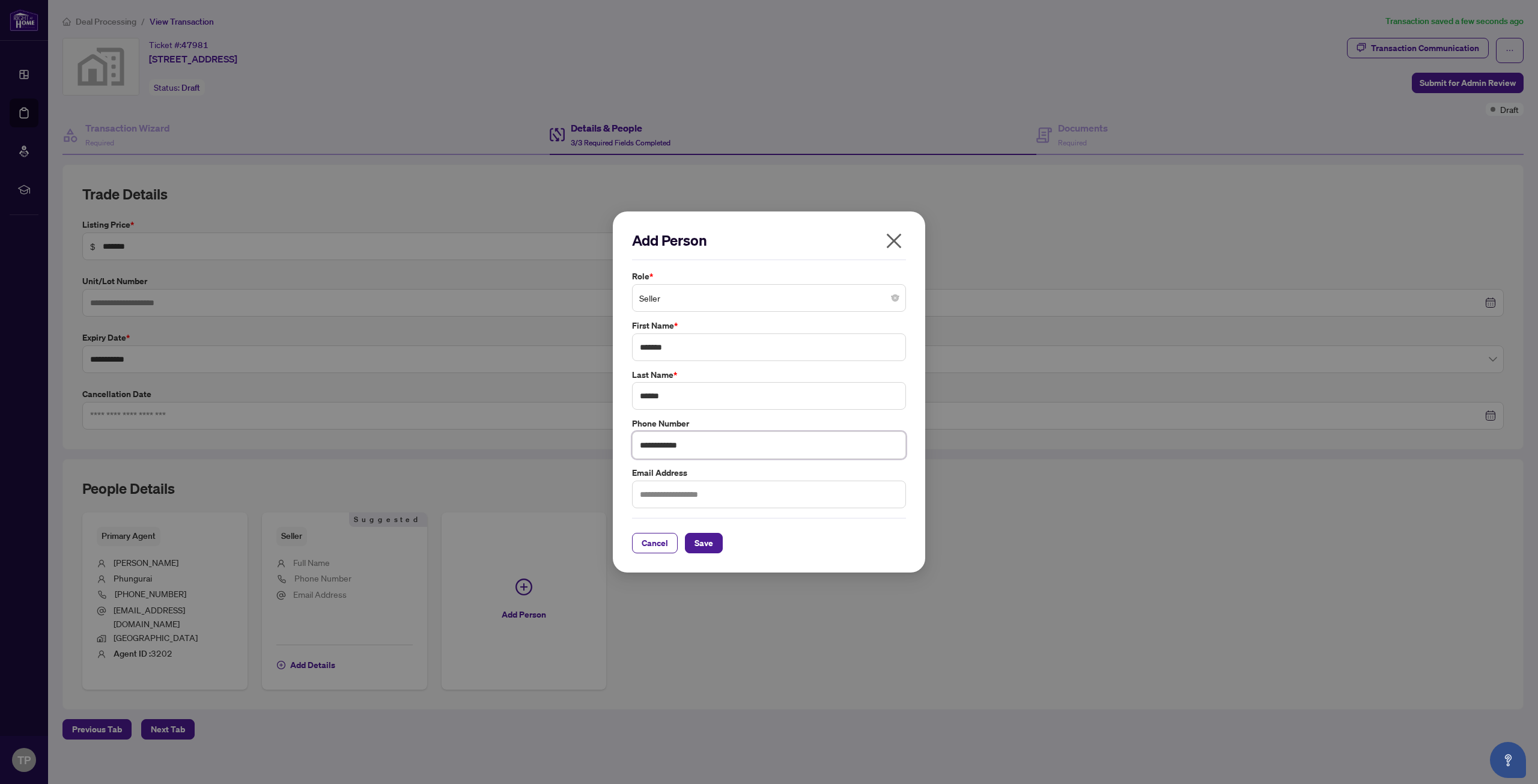
type input "**********"
click at [669, 489] on input "text" at bounding box center [769, 494] width 274 height 28
type input "*"
type input "**********"
click at [706, 542] on span "Save" at bounding box center [704, 543] width 19 height 19
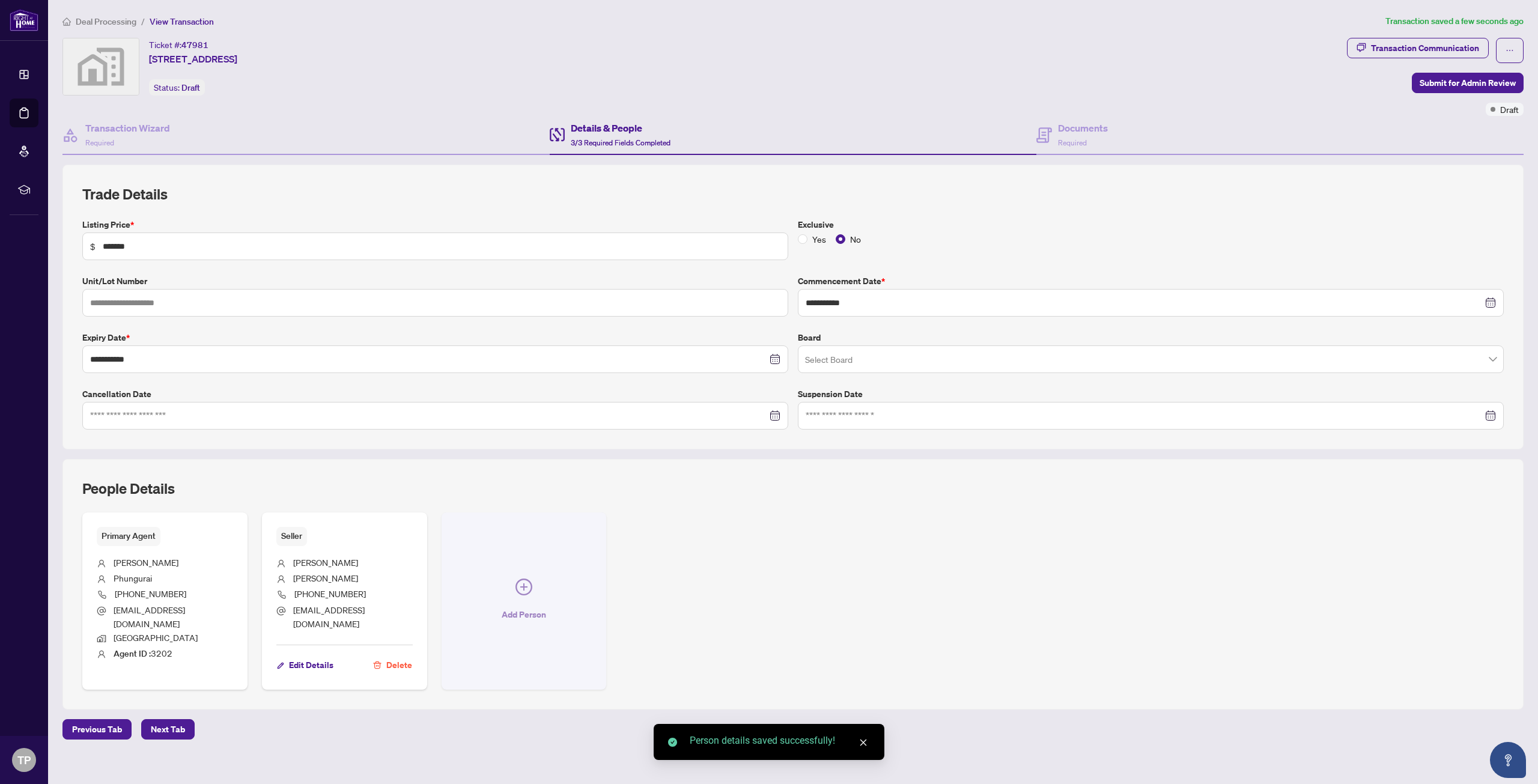
click at [525, 582] on icon "plus-circle" at bounding box center [523, 587] width 17 height 17
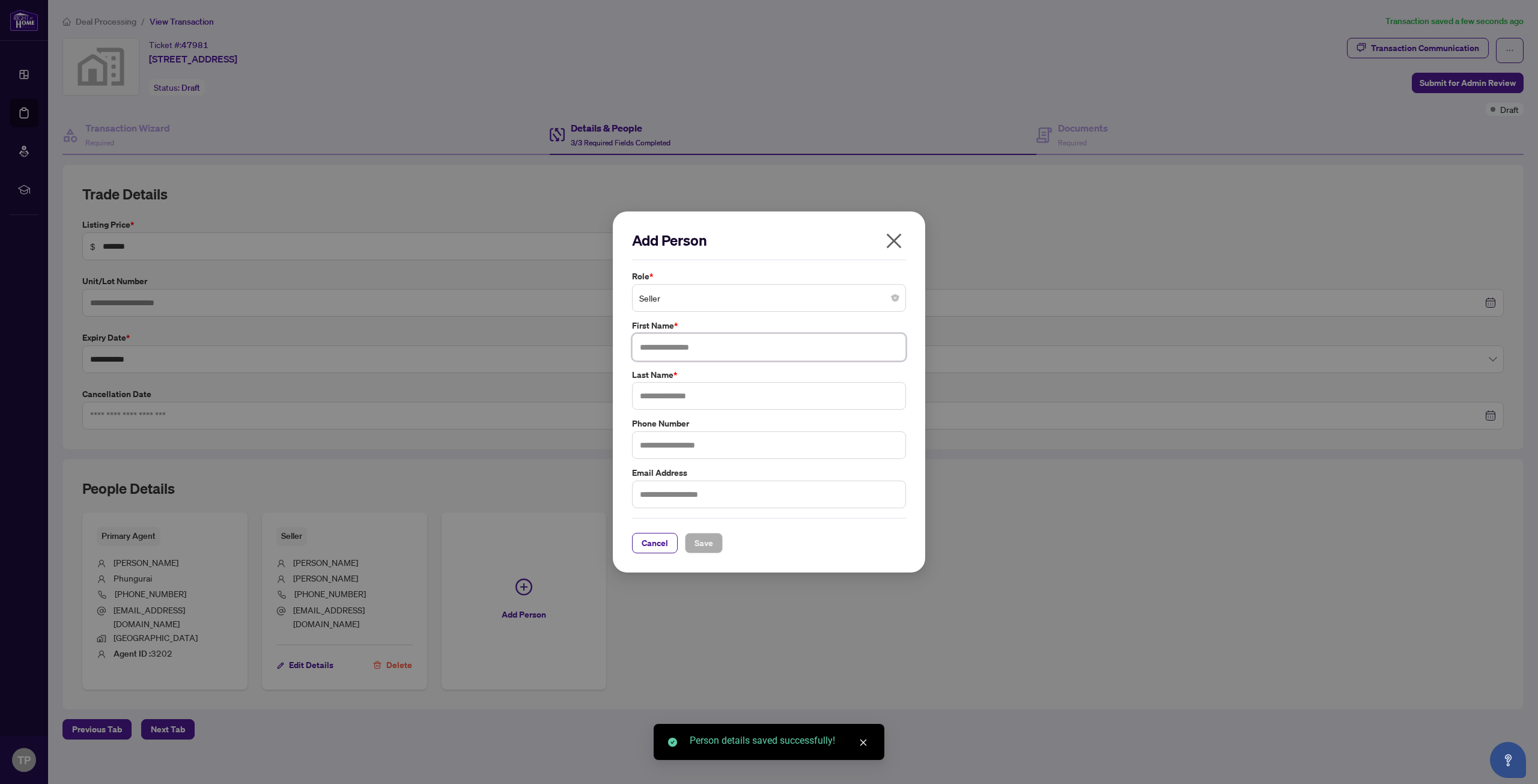
click at [707, 335] on input "text" at bounding box center [769, 347] width 274 height 28
type input "*******"
type input "******"
type input "**********"
click at [684, 491] on input "text" at bounding box center [769, 494] width 274 height 28
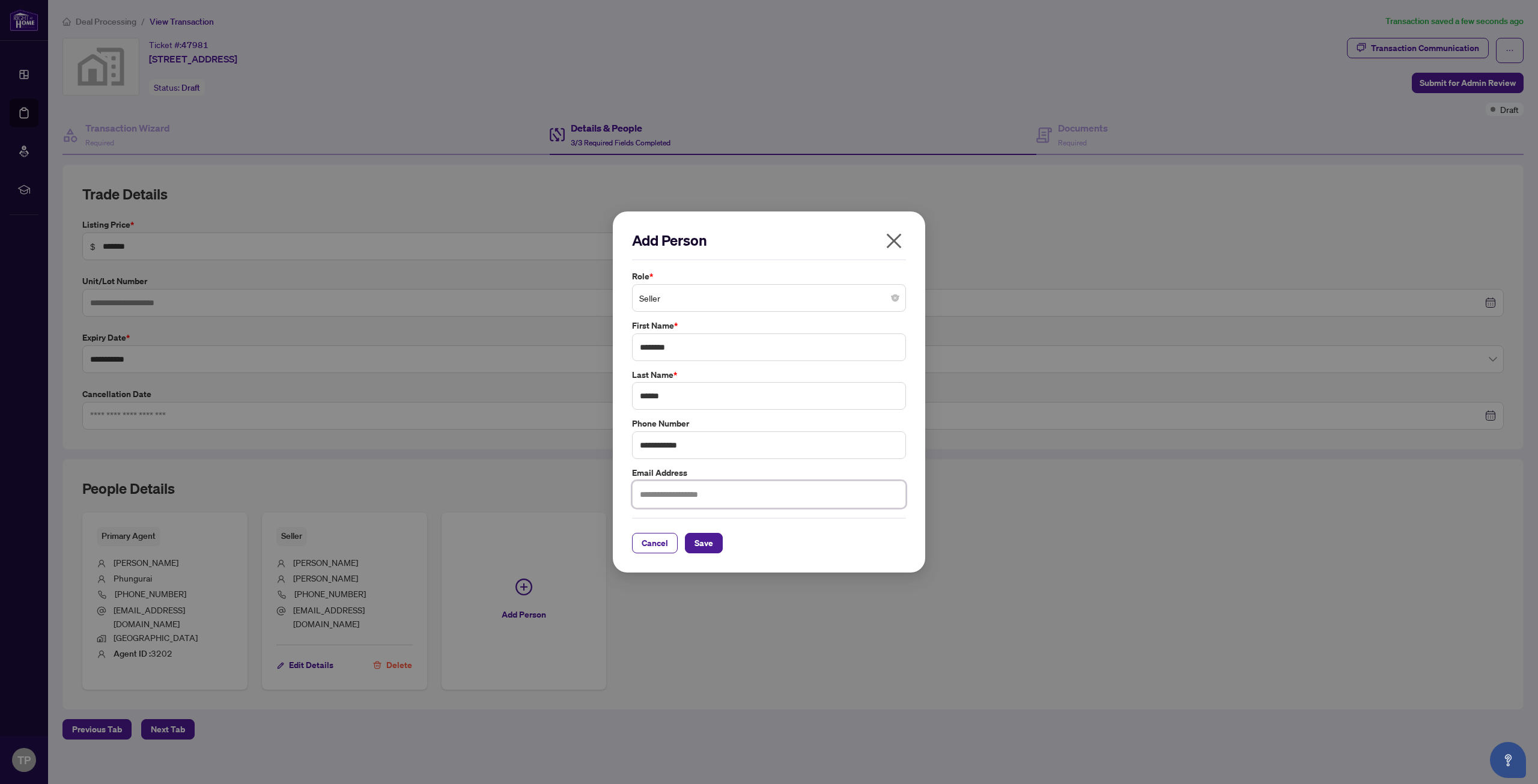
paste input "**********"
type input "**********"
click at [717, 536] on button "Save" at bounding box center [704, 543] width 38 height 21
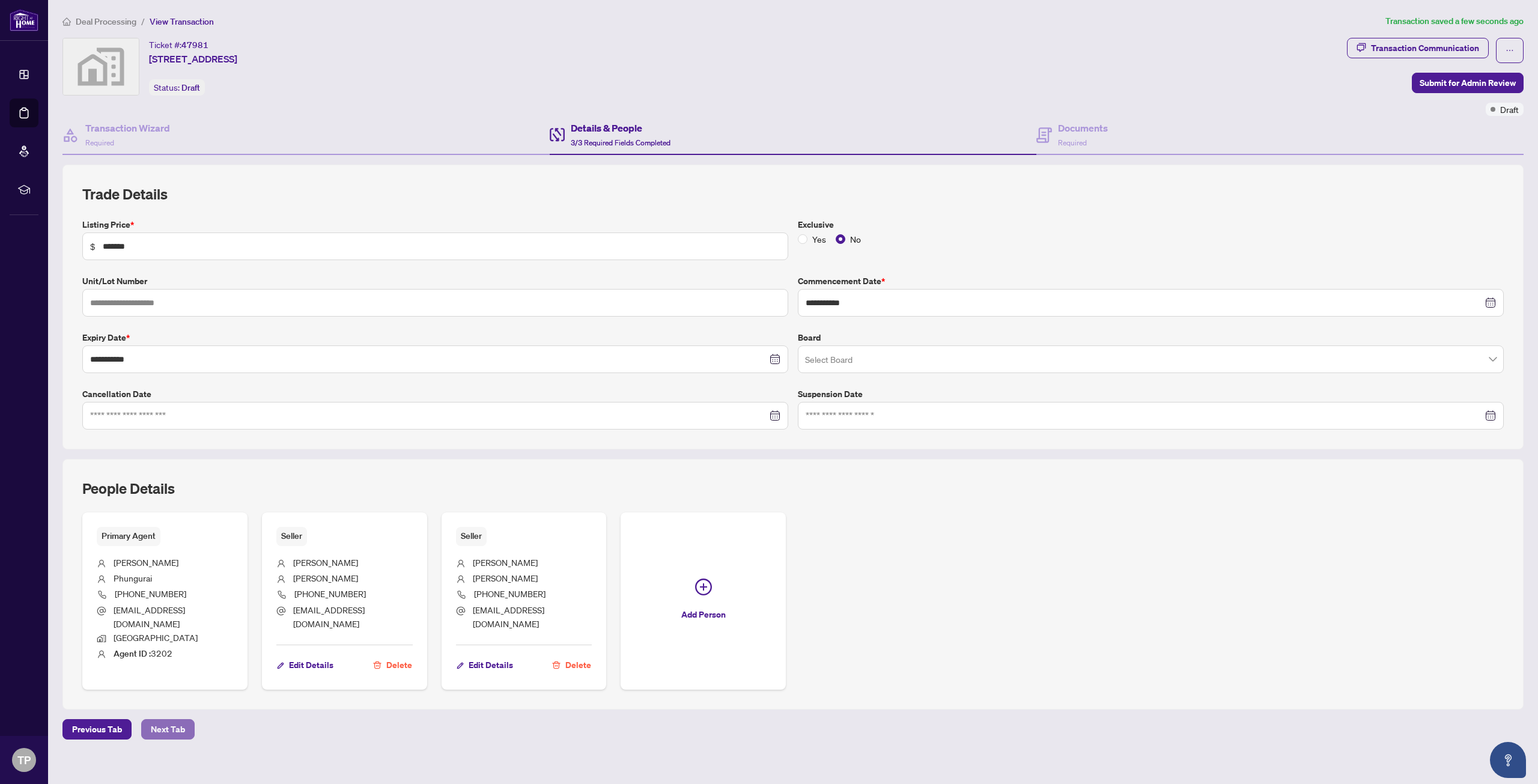
click at [165, 720] on span "Next Tab" at bounding box center [168, 729] width 35 height 19
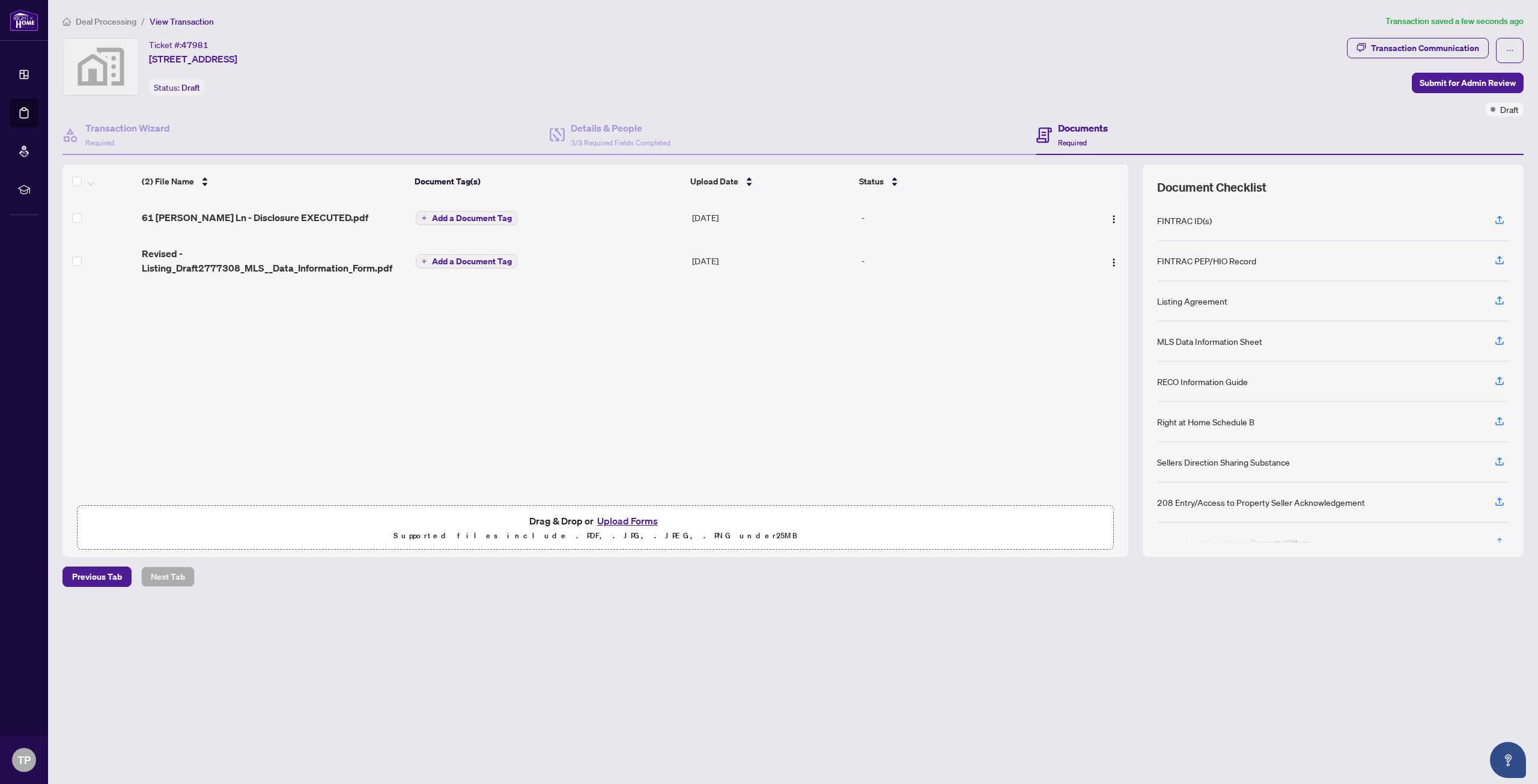
drag, startPoint x: 526, startPoint y: 400, endPoint x: 494, endPoint y: 430, distance: 43.9
click at [526, 400] on div "(2) File Name Document Tag(s) Upload Date Status [STREET_ADDRESS][PERSON_NAME] …" at bounding box center [595, 361] width 1066 height 392
click at [1454, 77] on span "Submit for Admin Review" at bounding box center [1468, 83] width 96 height 19
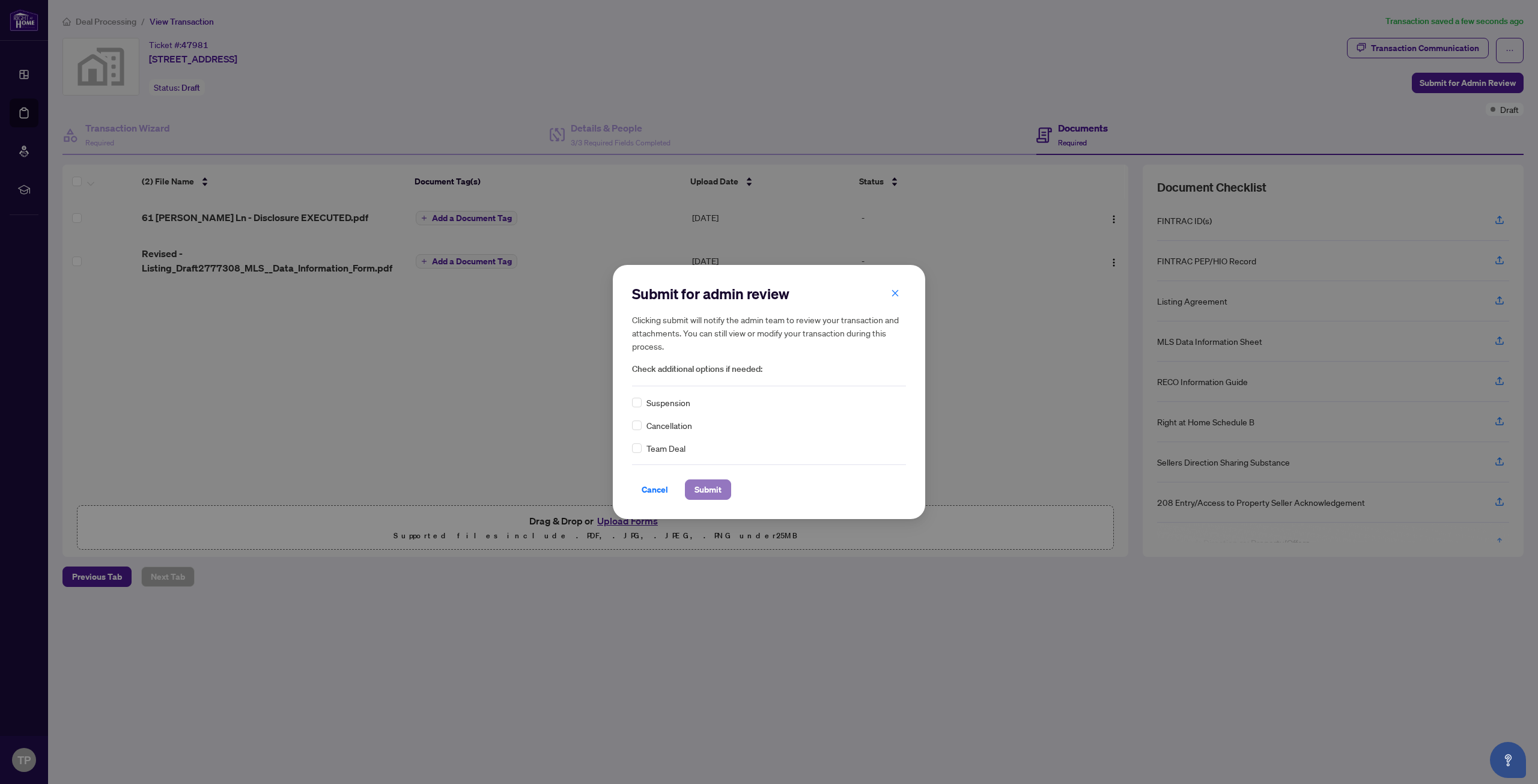
click at [697, 481] on span "Submit" at bounding box center [707, 489] width 27 height 19
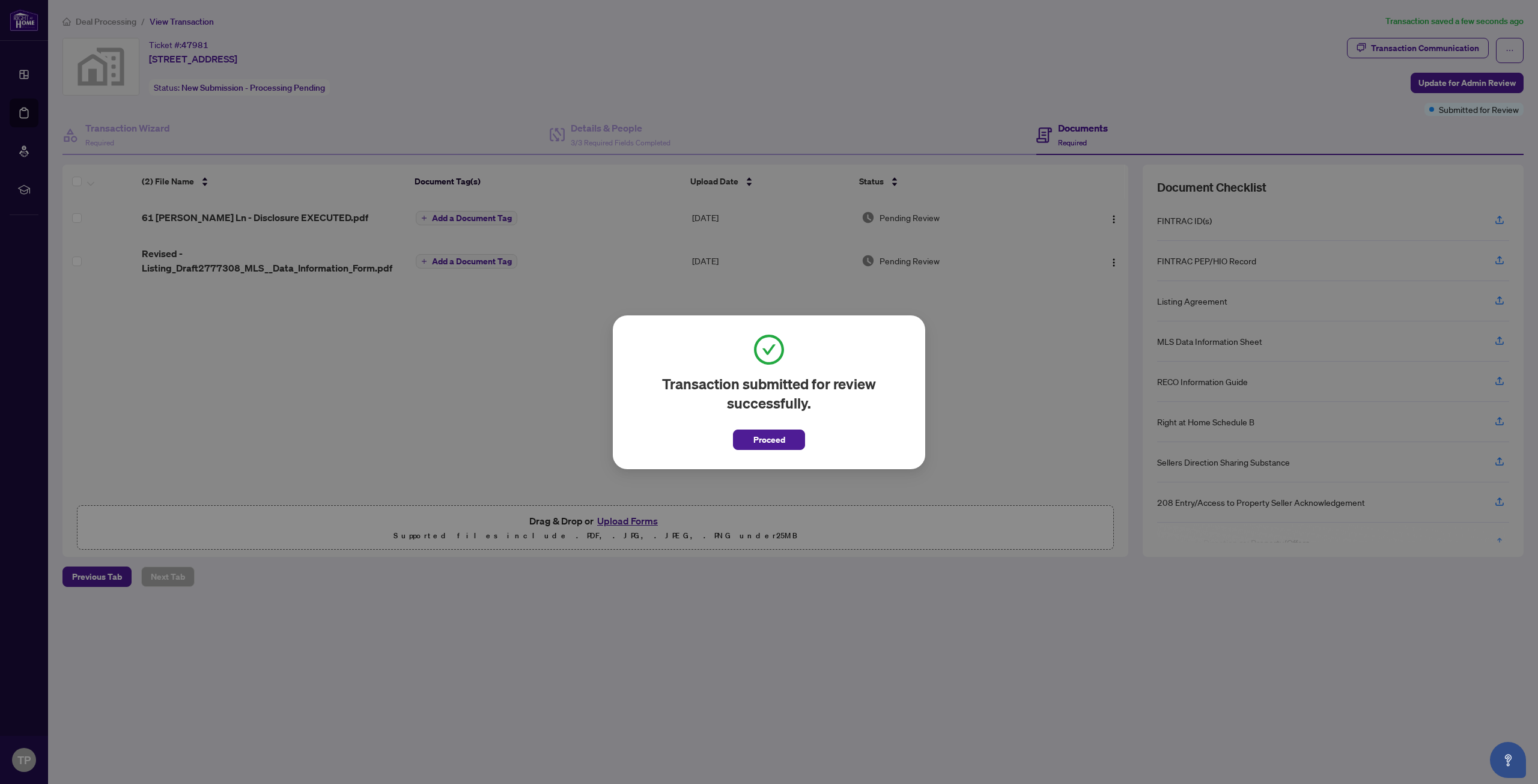
click at [776, 450] on div "Transaction submitted for review successfully. Proceed Cancel OK" at bounding box center [768, 392] width 312 height 154
click at [777, 411] on h2 "Transaction submitted for review successfully." at bounding box center [769, 393] width 274 height 38
click at [778, 436] on span "Proceed" at bounding box center [769, 440] width 32 height 19
